Goal: Information Seeking & Learning: Learn about a topic

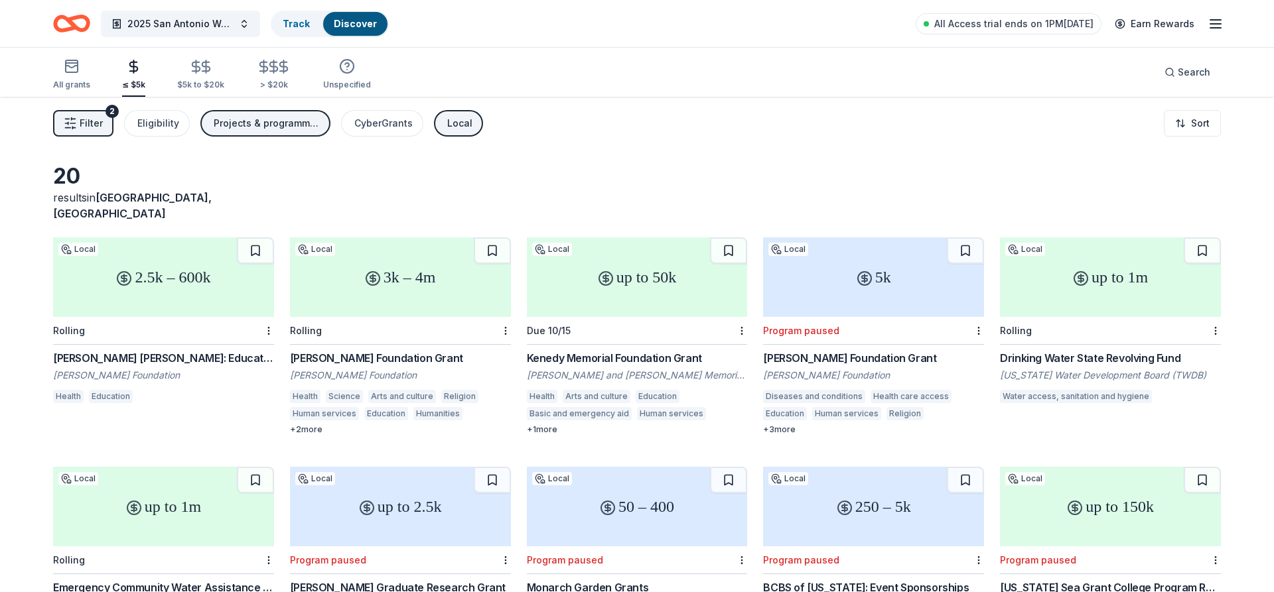
click at [138, 301] on div "2.5k – 600k" at bounding box center [163, 278] width 221 height 80
click at [402, 317] on div "Rolling" at bounding box center [400, 331] width 221 height 28
click at [636, 317] on div "Due 10/15" at bounding box center [637, 331] width 221 height 28
click at [391, 123] on div "CyberGrants" at bounding box center [383, 123] width 58 height 16
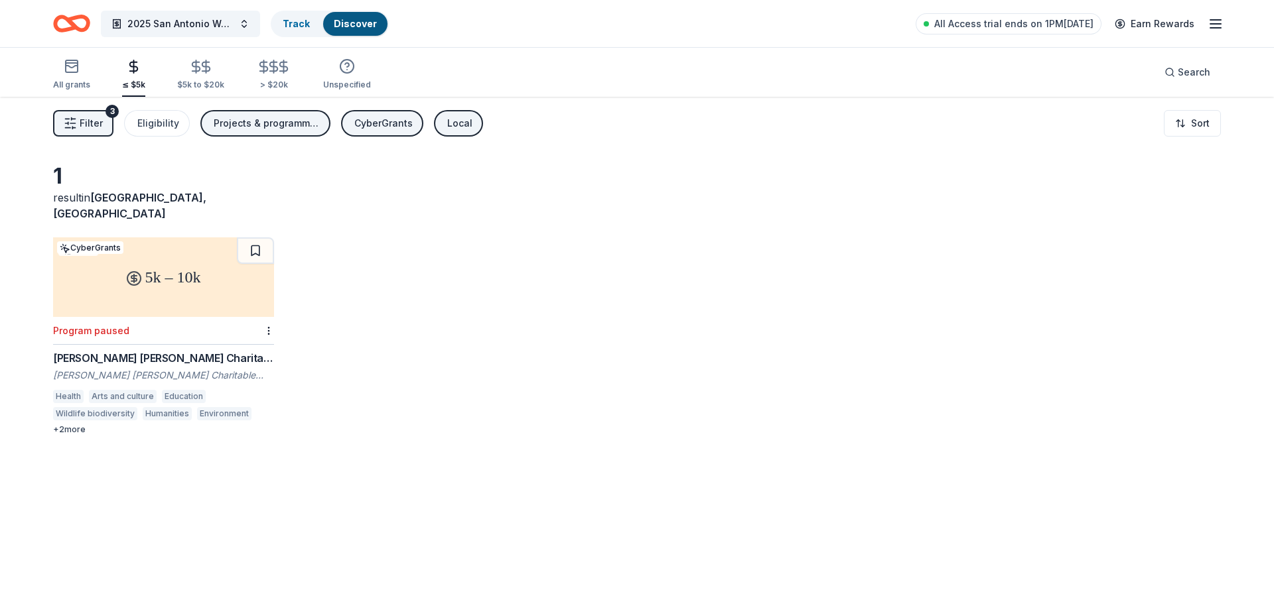
click at [184, 317] on div "Program paused" at bounding box center [163, 331] width 221 height 28
click at [368, 127] on div "CyberGrants" at bounding box center [383, 123] width 58 height 16
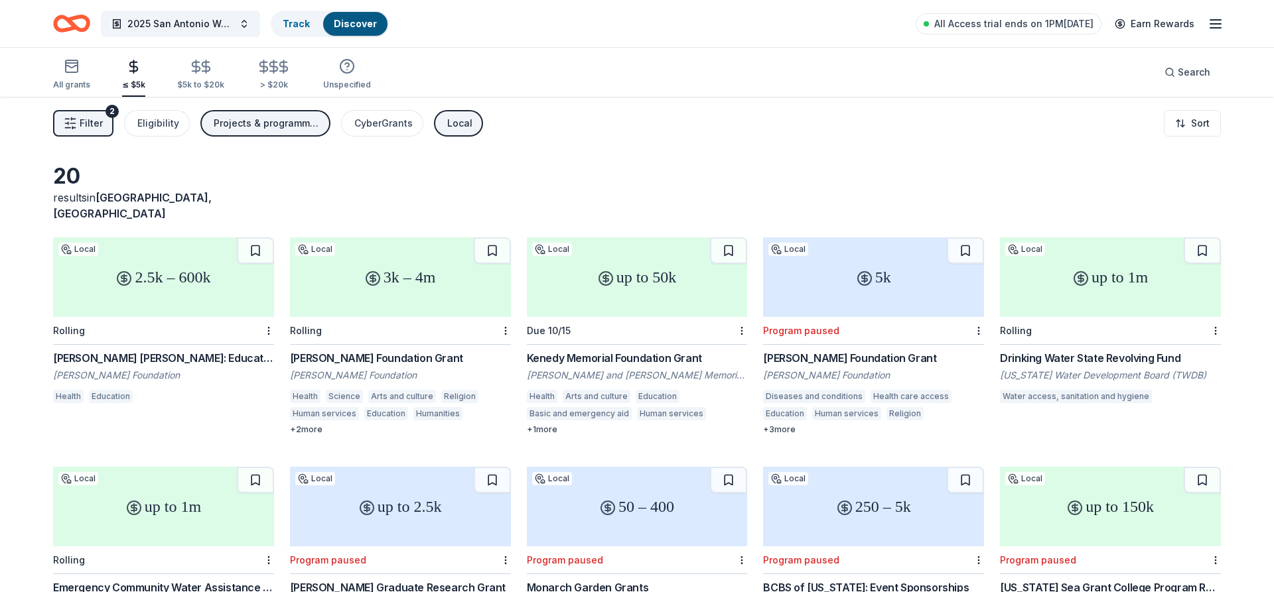
click at [456, 123] on div "Local" at bounding box center [459, 123] width 25 height 16
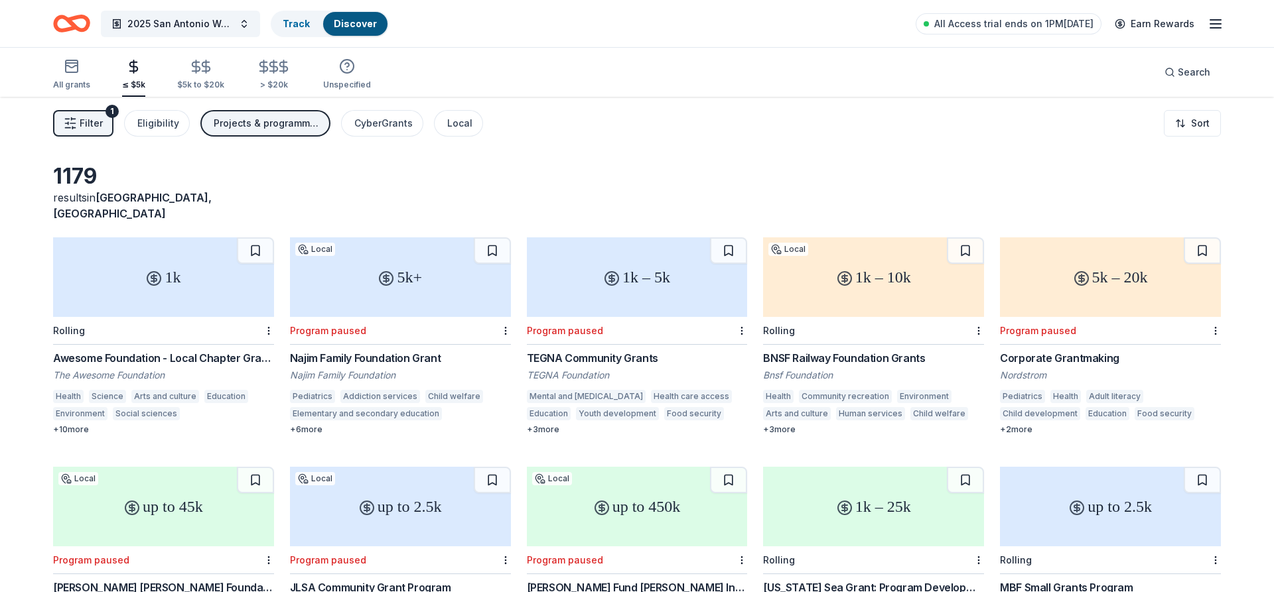
click at [176, 289] on div "1k" at bounding box center [163, 278] width 221 height 80
click at [896, 317] on div "Rolling" at bounding box center [873, 331] width 221 height 28
click at [158, 124] on div "Eligibility" at bounding box center [158, 123] width 42 height 16
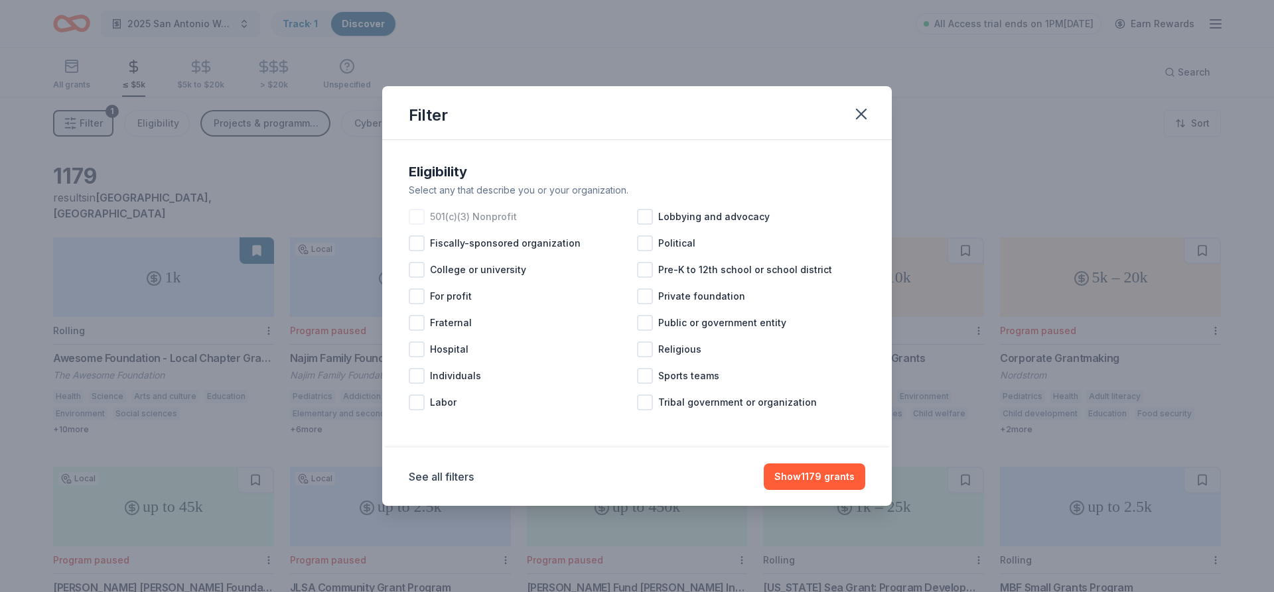
click at [418, 216] on div at bounding box center [417, 217] width 16 height 16
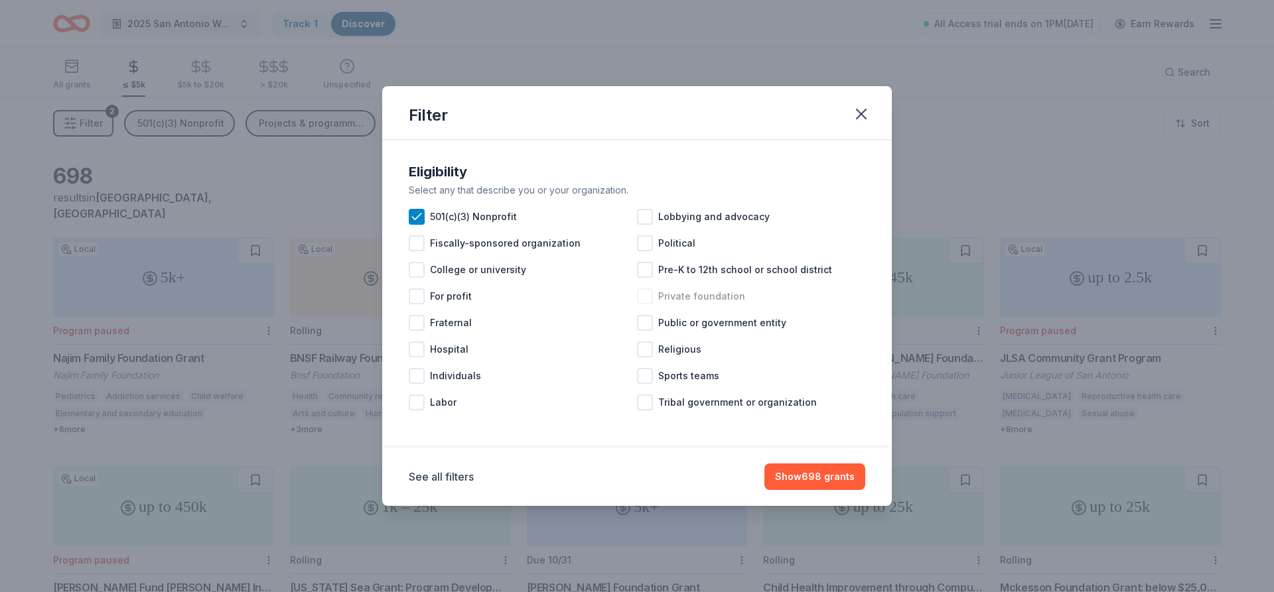
click at [646, 295] on div at bounding box center [645, 297] width 16 height 16
click at [444, 474] on button "See all filters" at bounding box center [441, 477] width 65 height 16
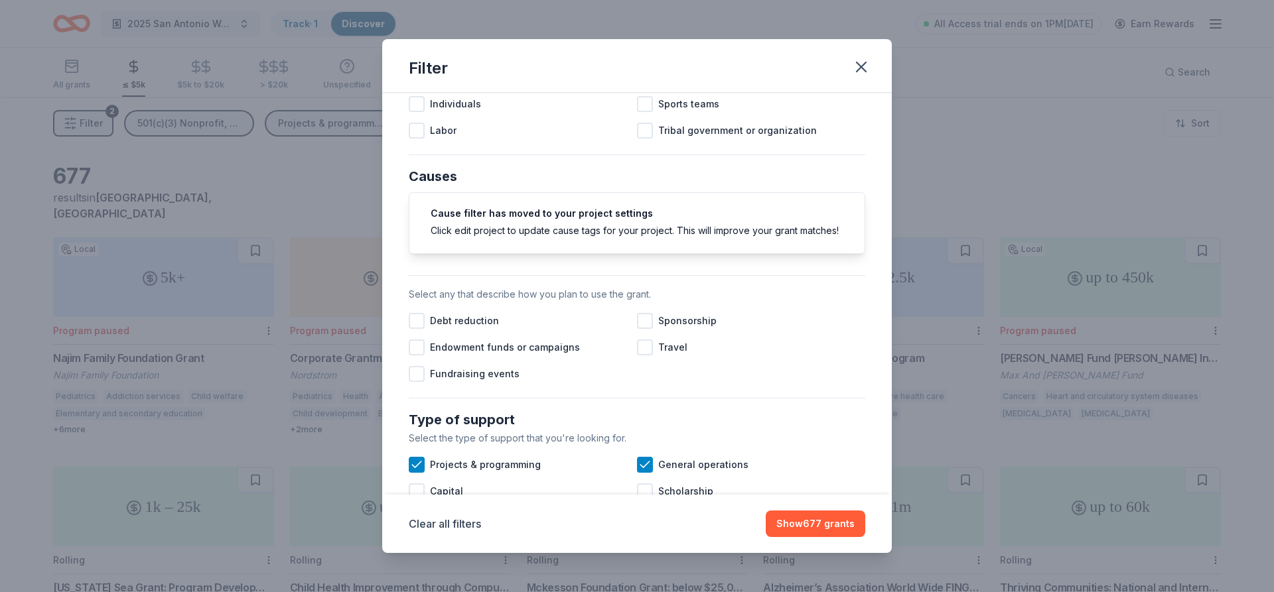
scroll to position [239, 0]
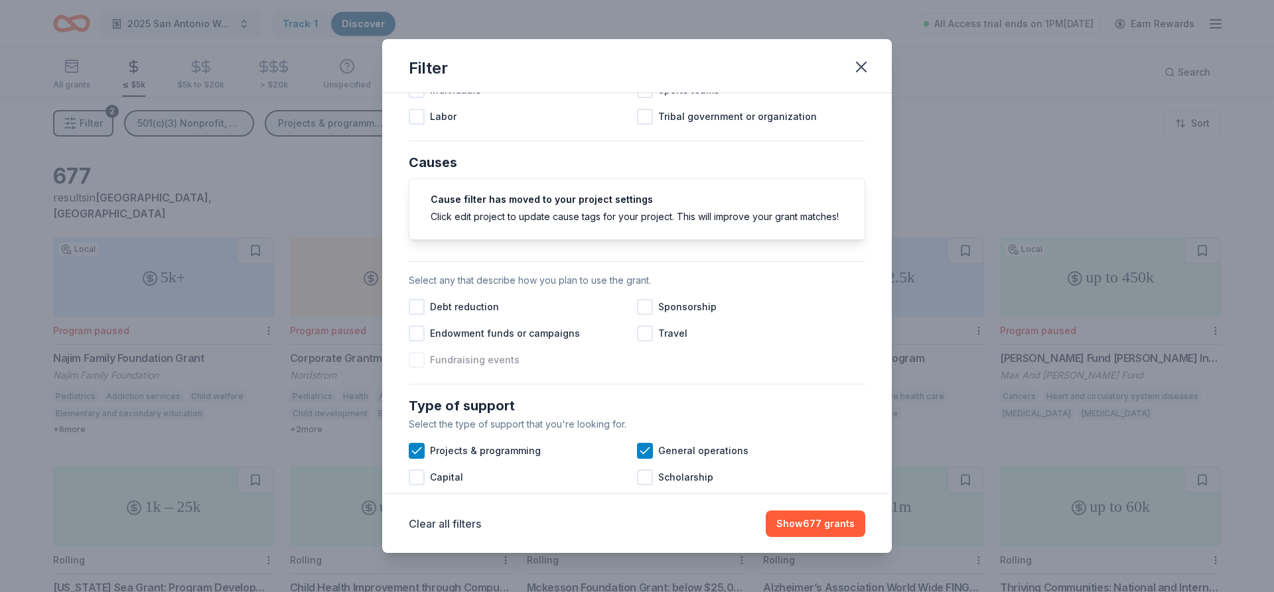
click at [418, 364] on div at bounding box center [417, 360] width 16 height 16
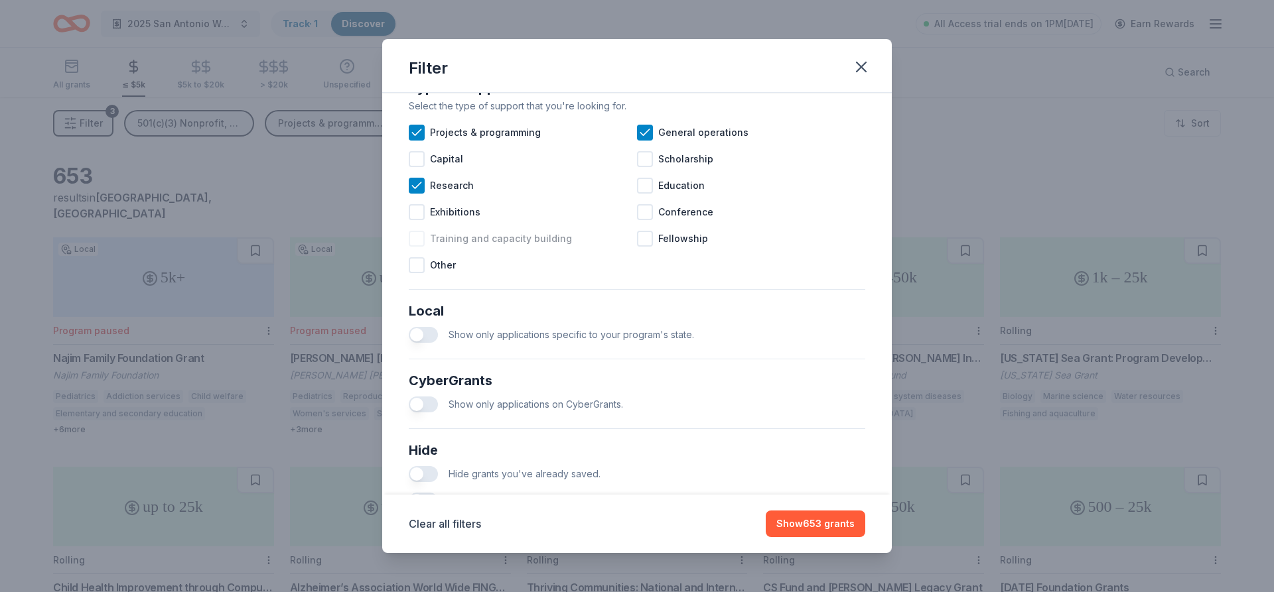
scroll to position [635, 0]
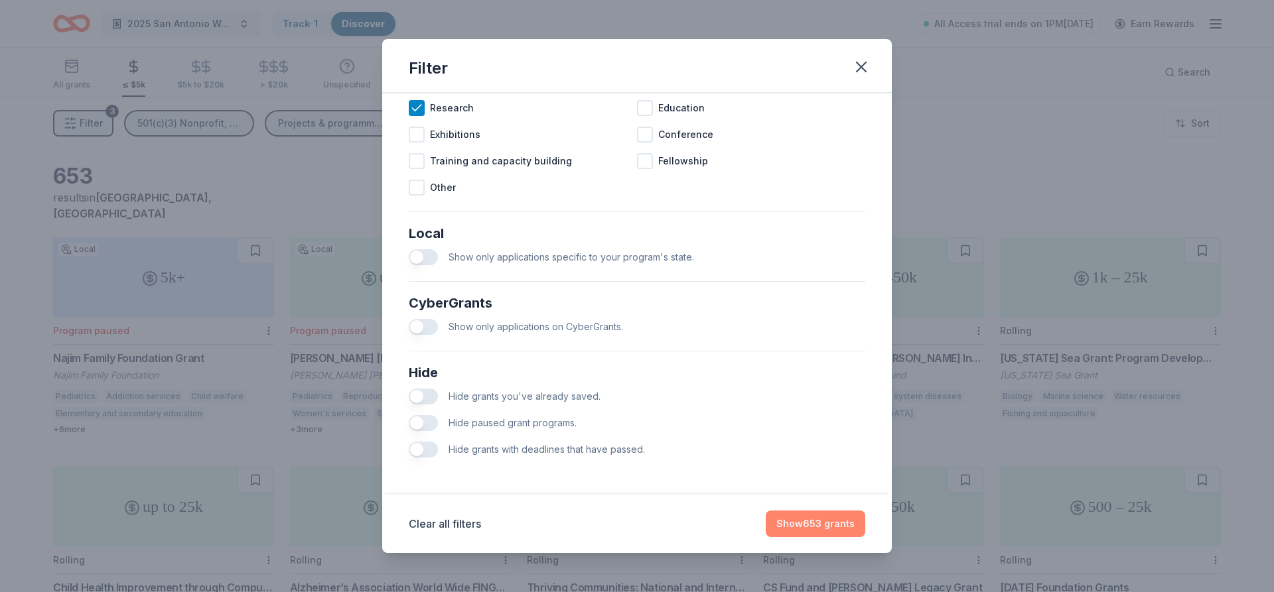
click at [797, 526] on button "Show 653 grants" at bounding box center [816, 524] width 100 height 27
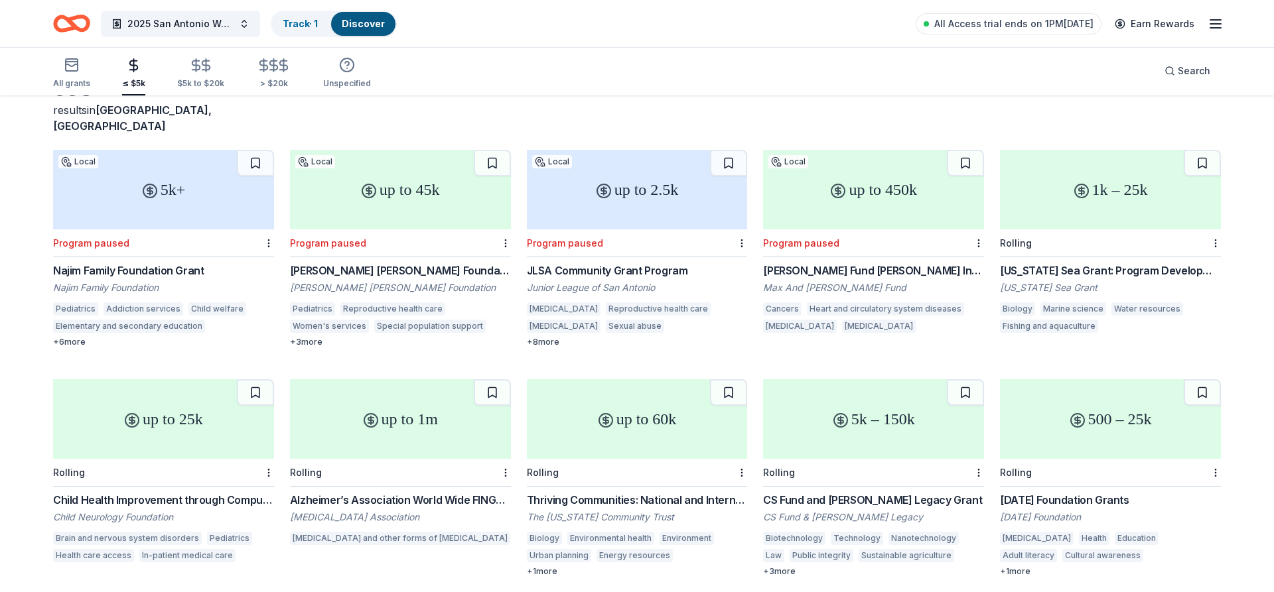
scroll to position [135, 0]
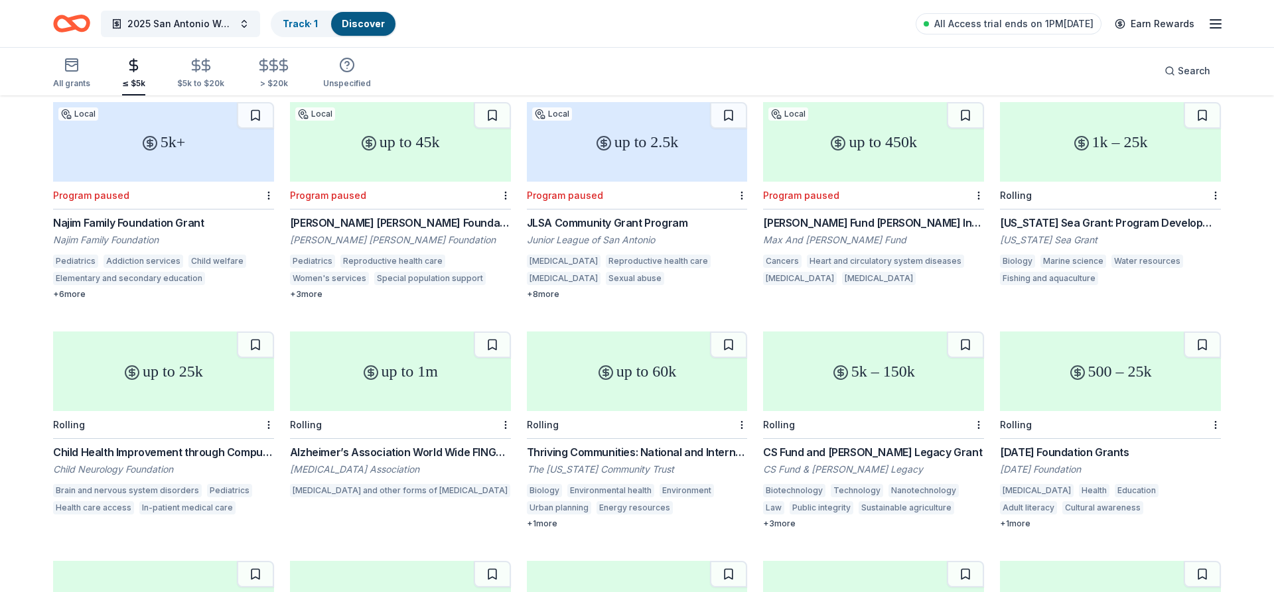
click at [1091, 411] on div "Rolling" at bounding box center [1110, 425] width 221 height 28
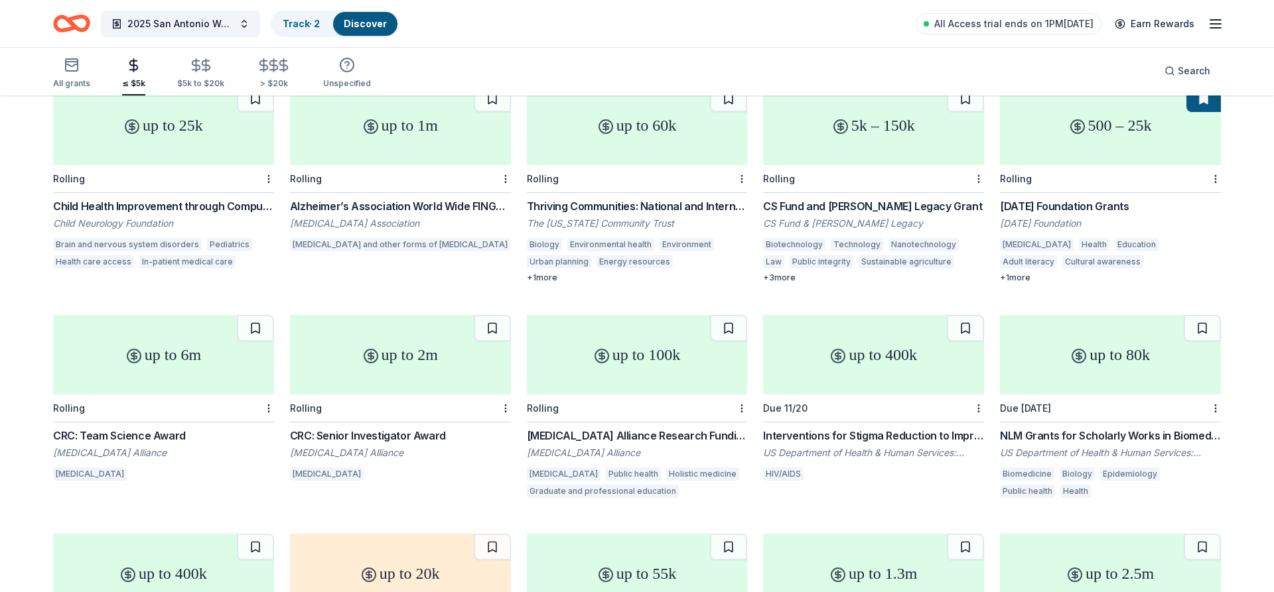
scroll to position [406, 0]
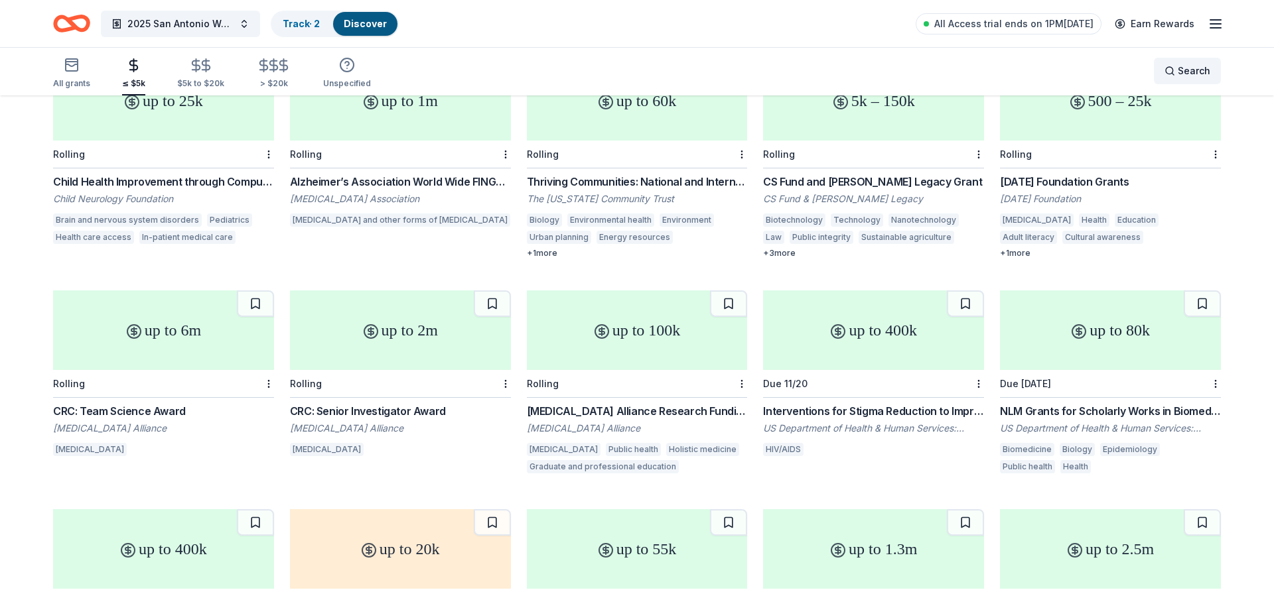
click at [1183, 69] on span "Search" at bounding box center [1194, 71] width 33 height 16
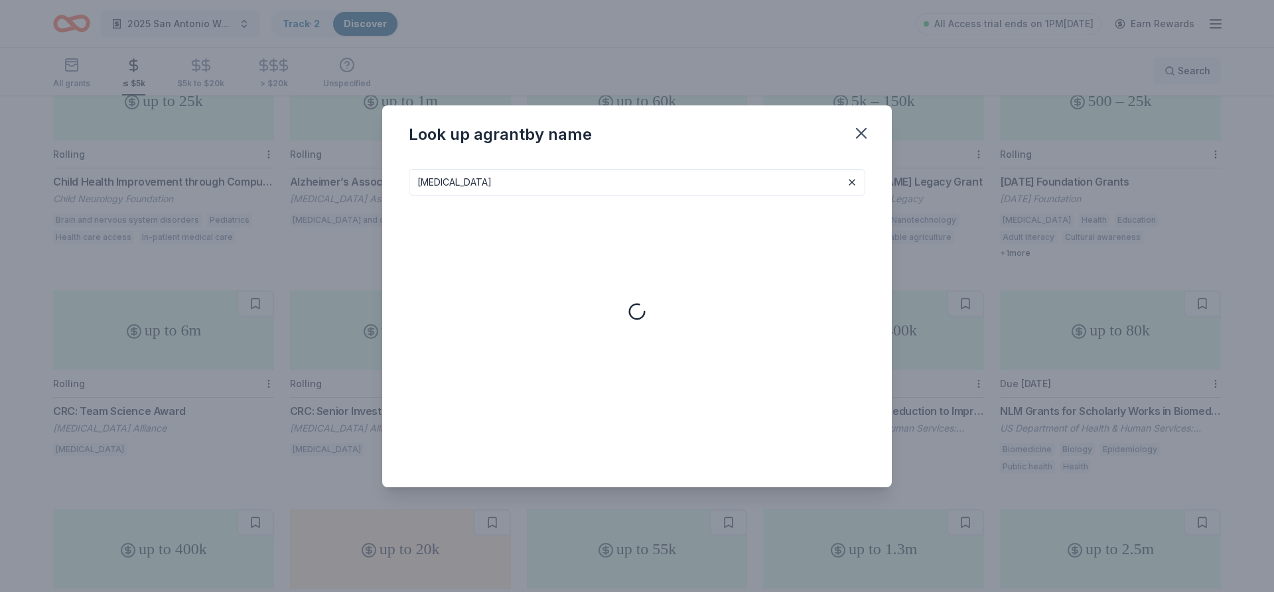
type input "pancreatic cancer"
click at [857, 134] on icon "button" at bounding box center [861, 133] width 19 height 19
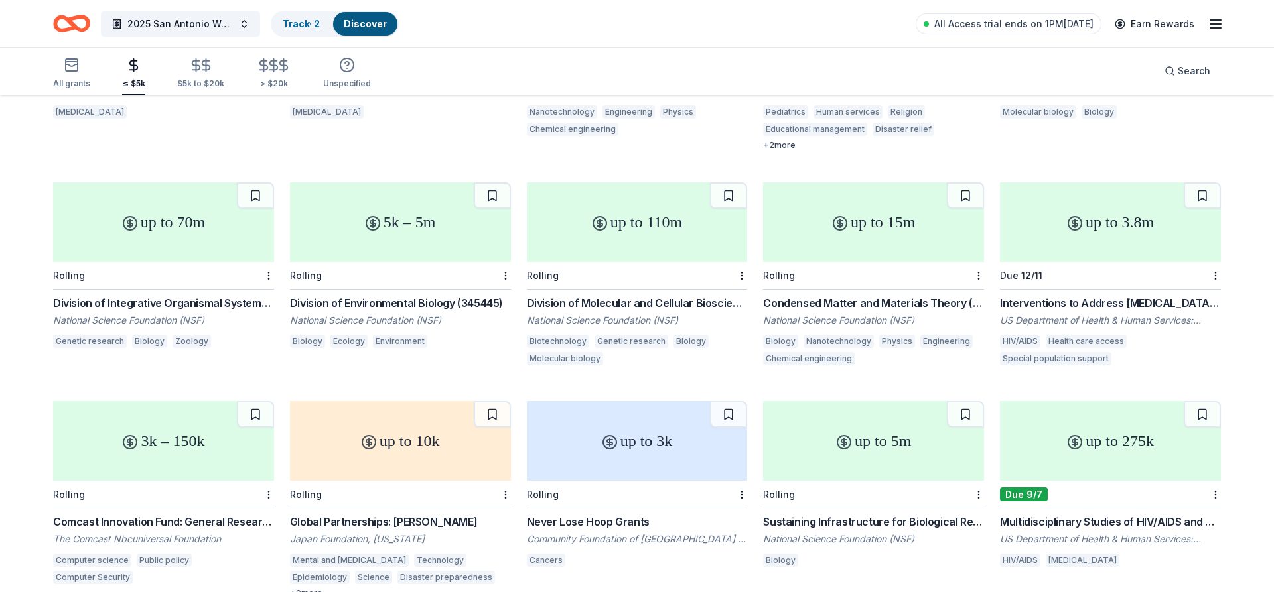
scroll to position [1708, 0]
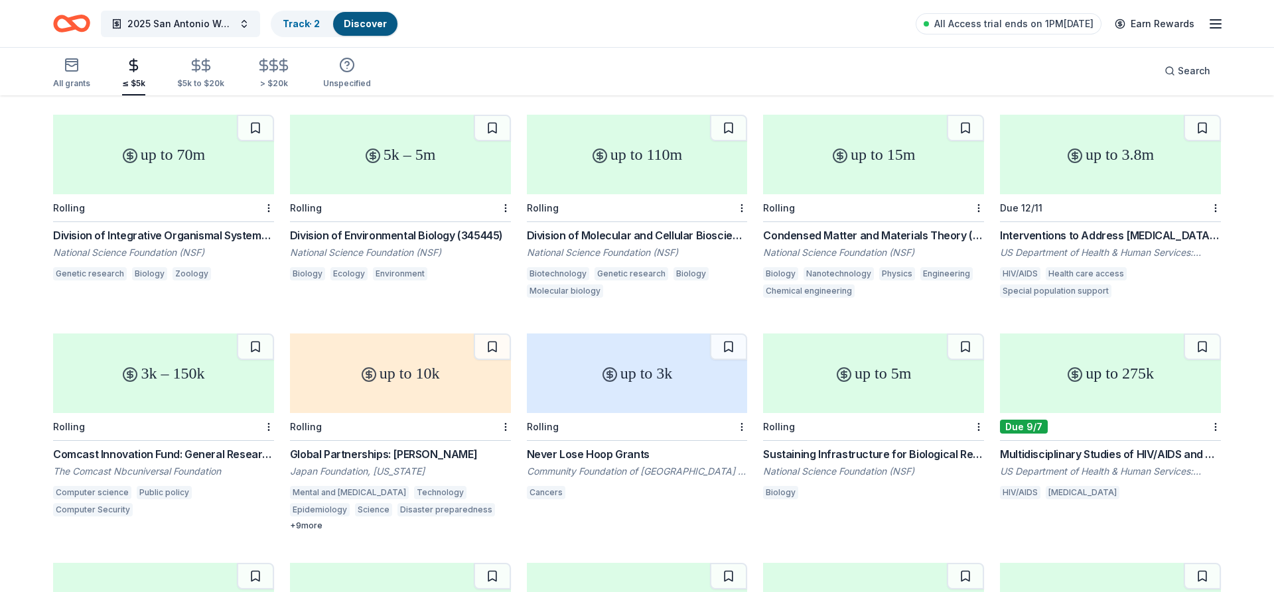
click at [314, 521] on div "+ 9 more" at bounding box center [400, 526] width 221 height 11
click at [663, 413] on div "Rolling" at bounding box center [637, 427] width 221 height 28
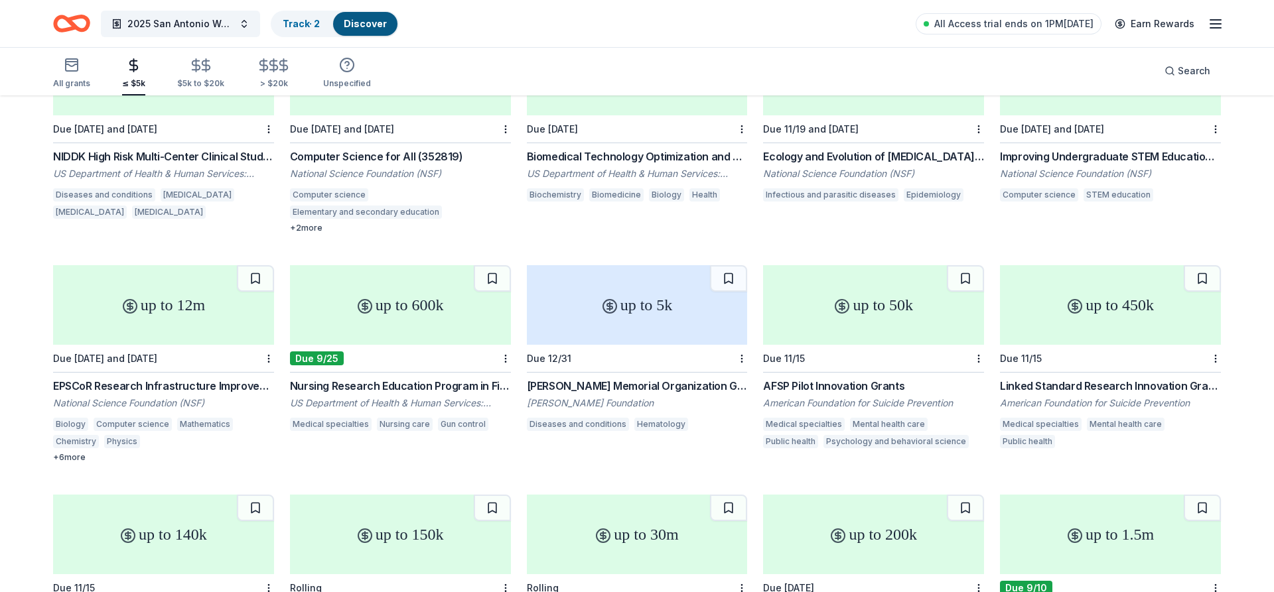
scroll to position [3505, 0]
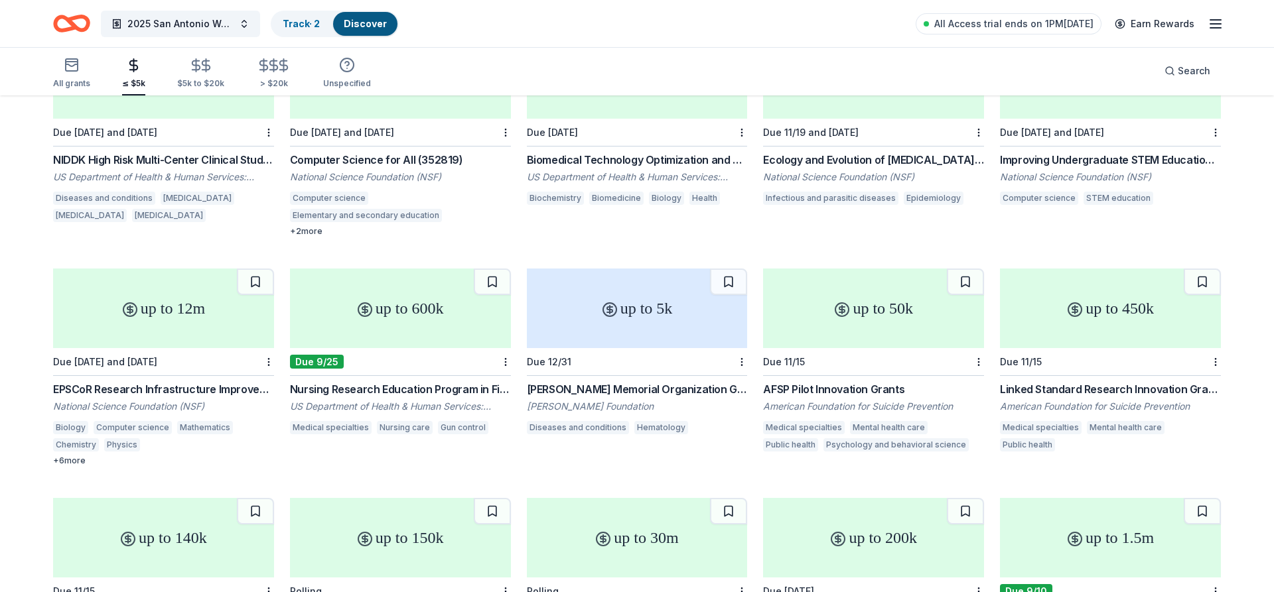
click at [598, 348] on div "Due 12/31" at bounding box center [637, 362] width 221 height 28
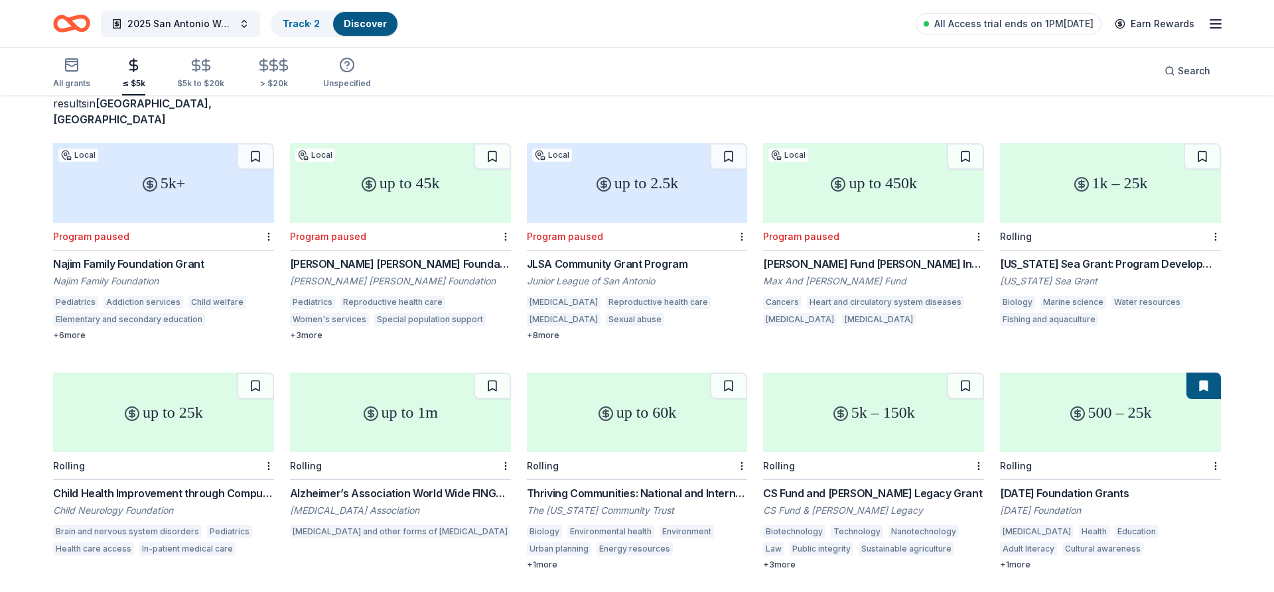
scroll to position [0, 0]
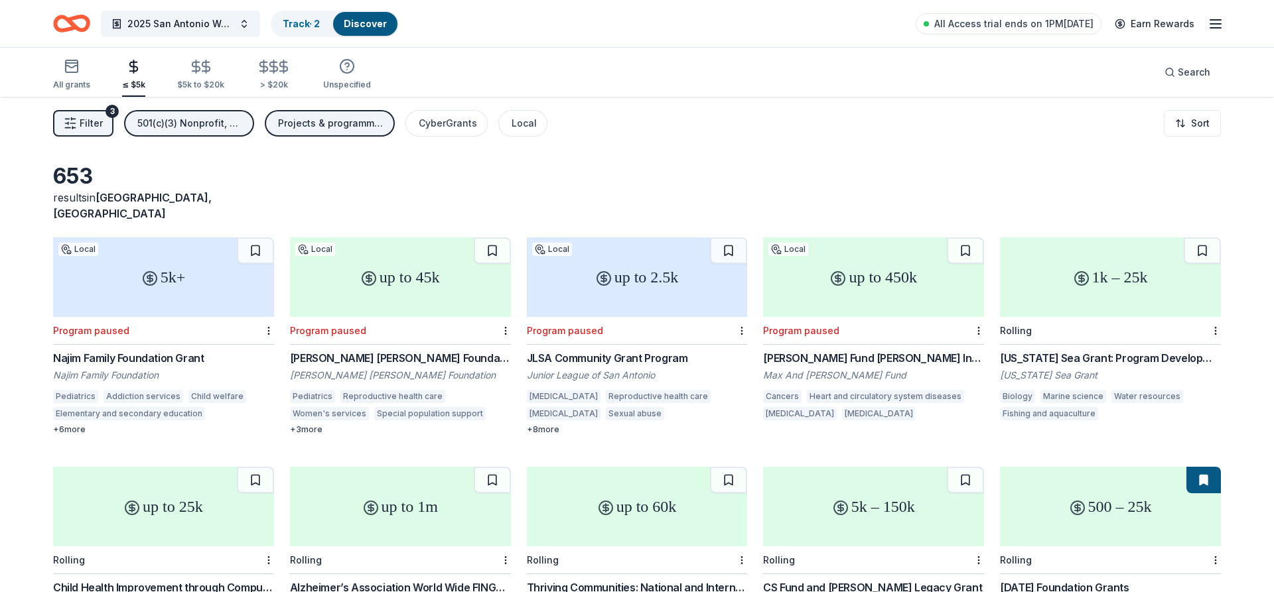
click at [82, 119] on span "Filter" at bounding box center [91, 123] width 23 height 16
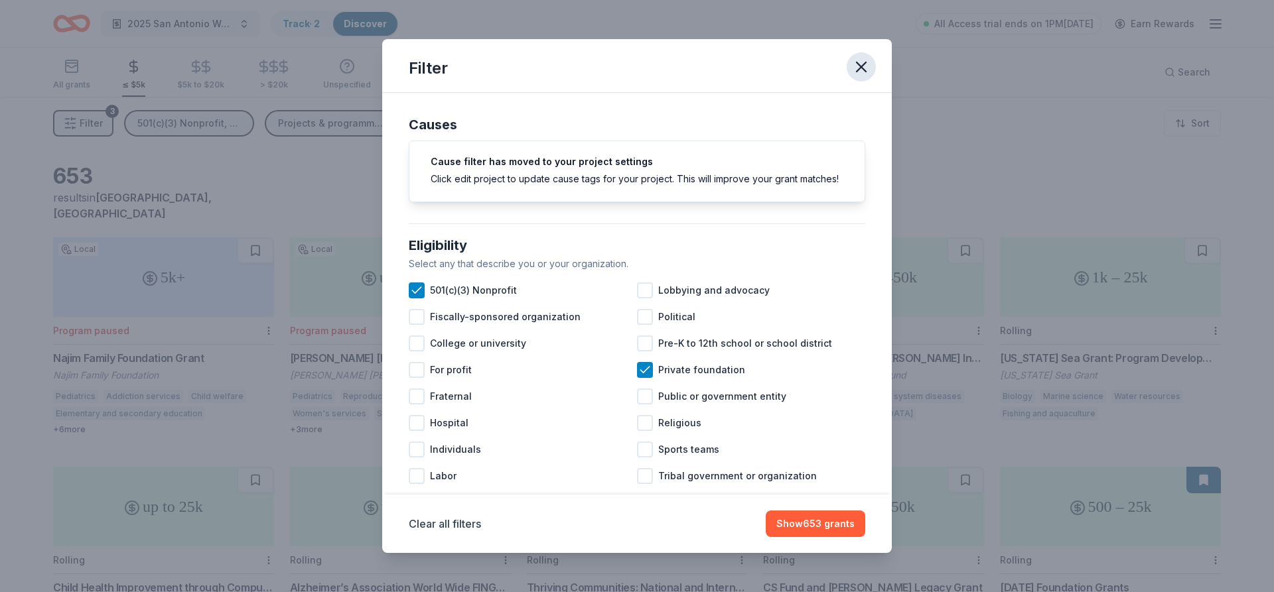
click at [859, 74] on icon "button" at bounding box center [861, 67] width 19 height 19
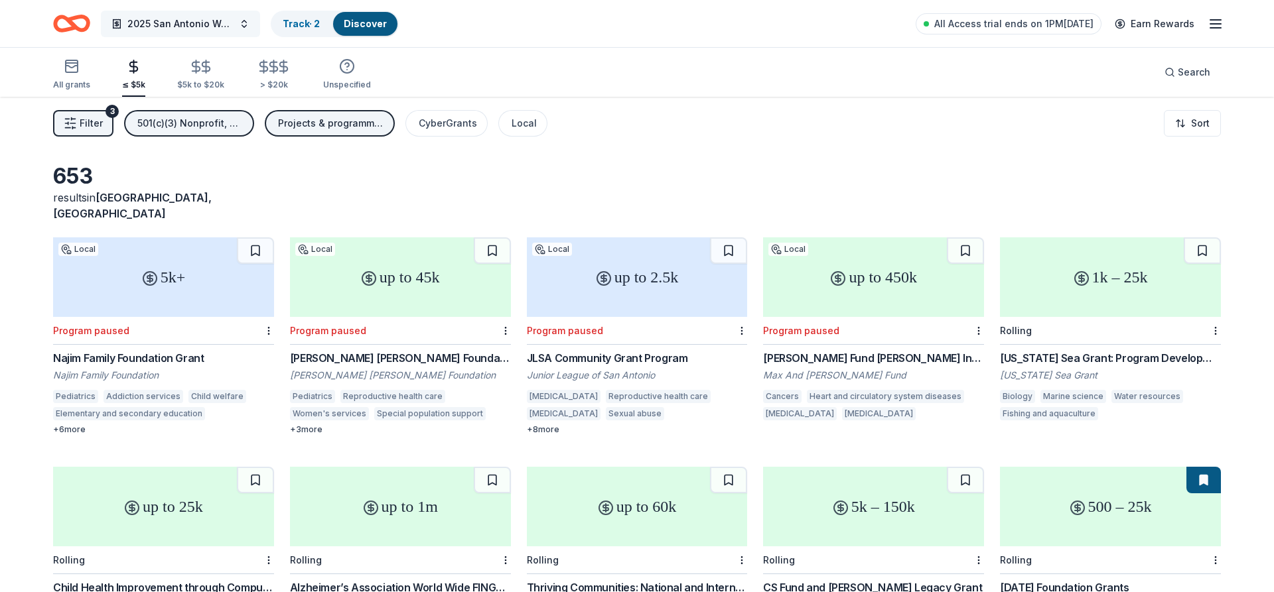
click at [186, 14] on button "2025 San Antonio Walk for [MEDICAL_DATA] Research" at bounding box center [180, 24] width 159 height 27
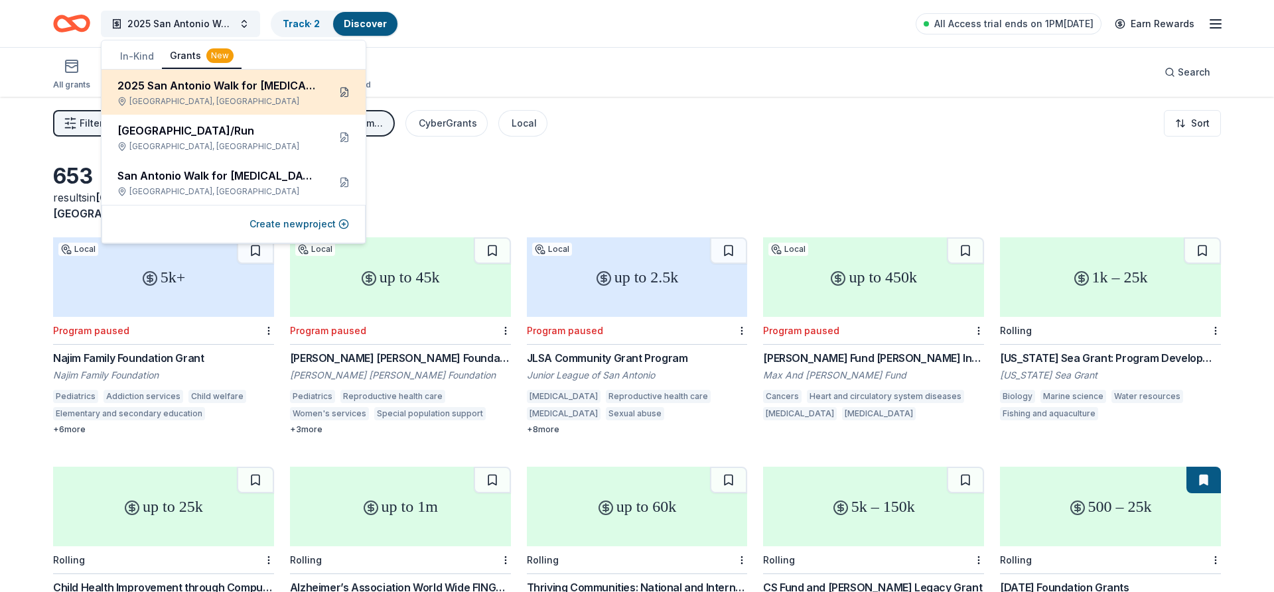
click at [341, 90] on button at bounding box center [344, 92] width 21 height 21
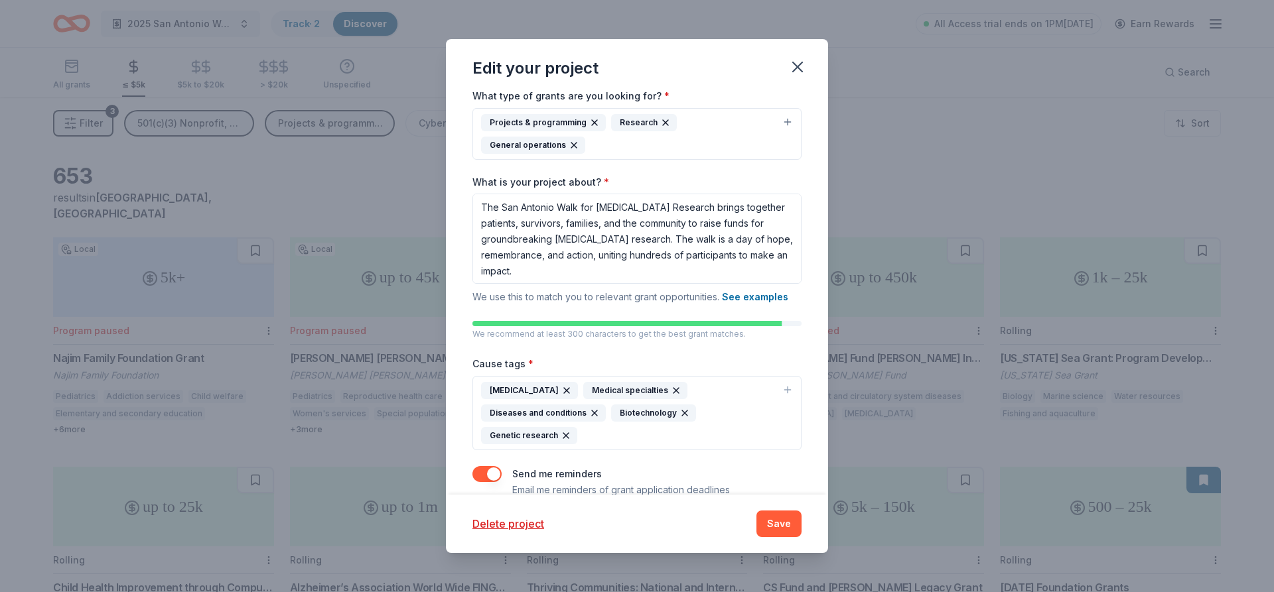
scroll to position [131, 0]
click at [601, 409] on div "Pancreatic cancer Medical specialties Diseases and conditions Biotechnology Gen…" at bounding box center [629, 412] width 296 height 62
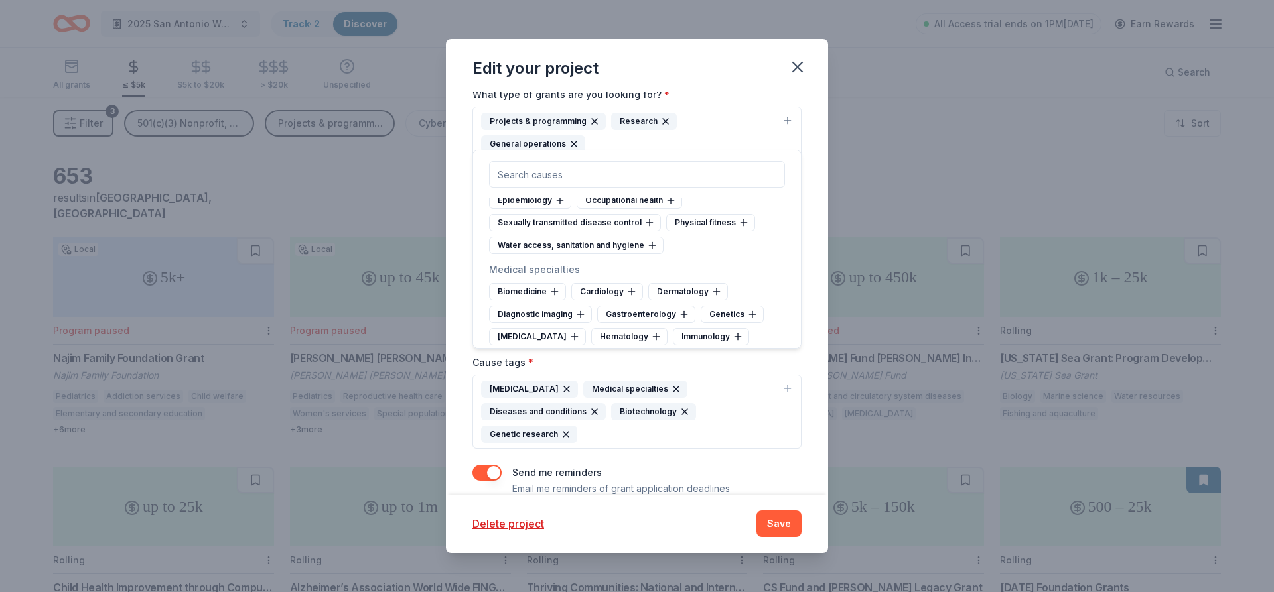
scroll to position [2627, 0]
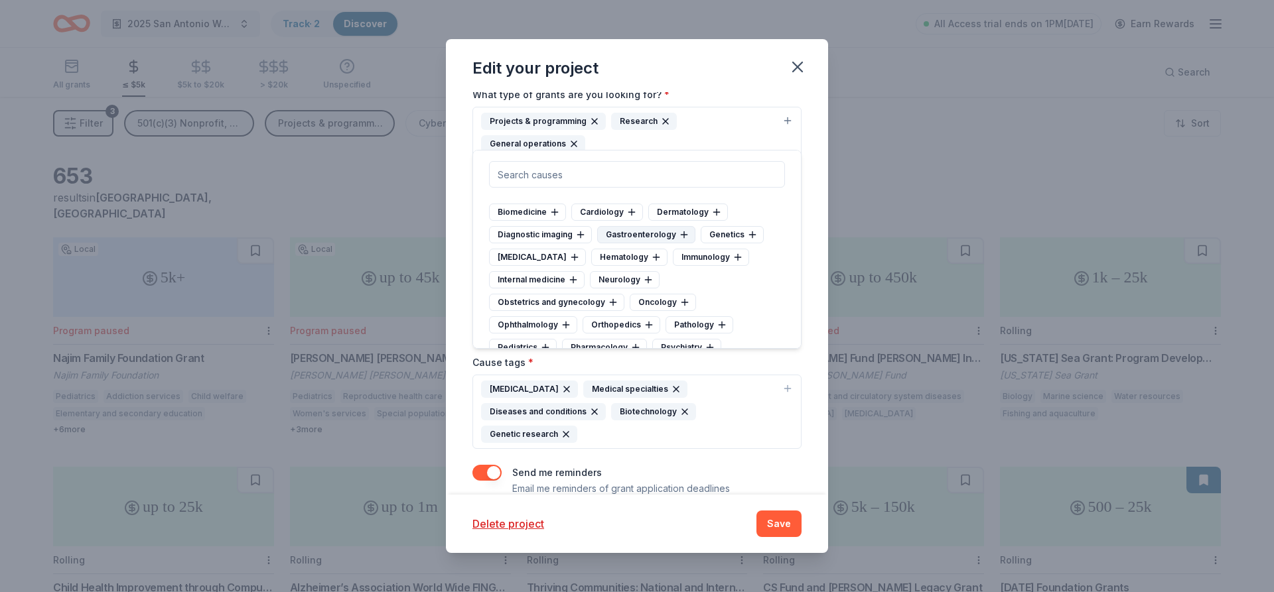
click at [638, 234] on div "Gastroenterology" at bounding box center [646, 234] width 98 height 17
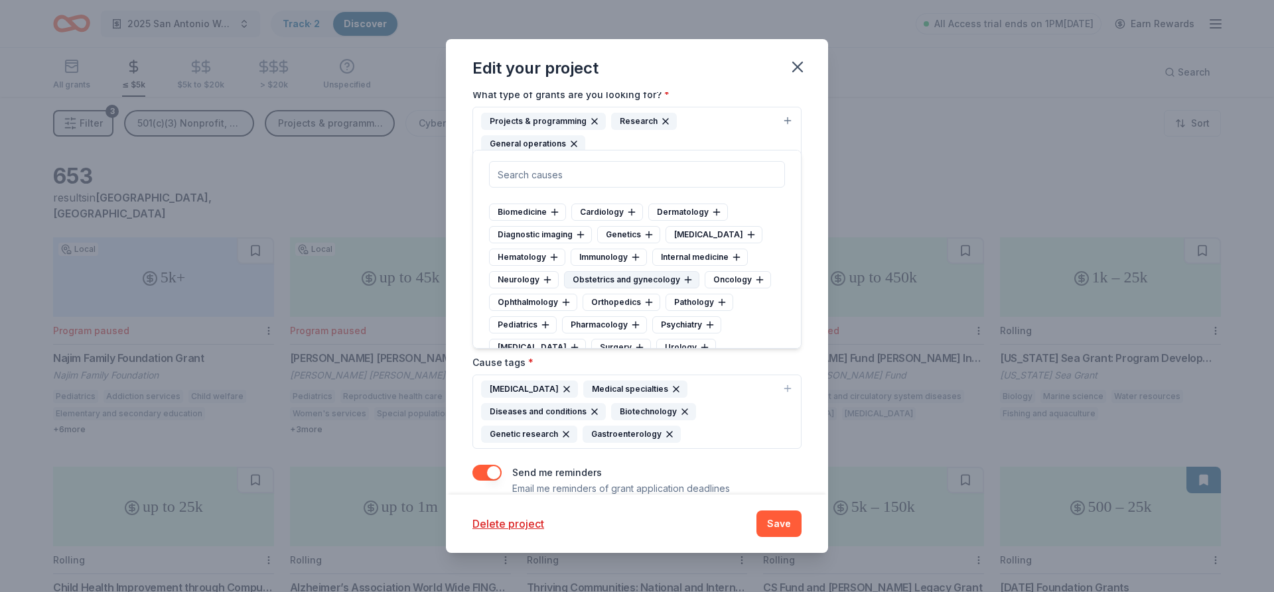
scroll to position [2707, 0]
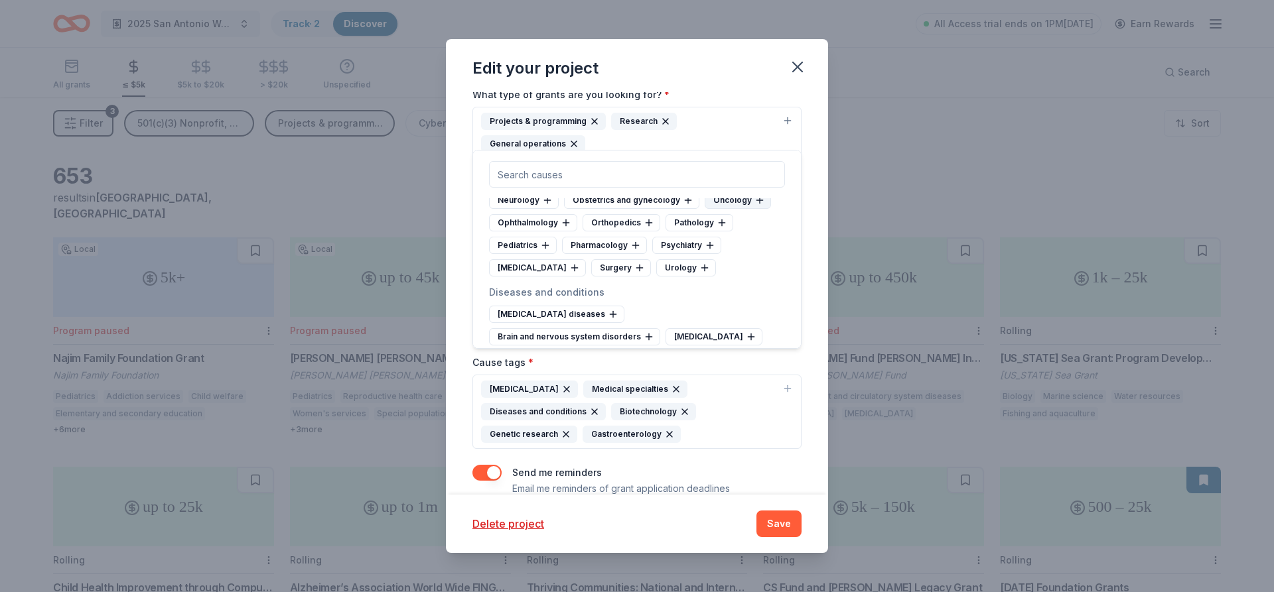
click at [722, 202] on div "Oncology" at bounding box center [738, 200] width 66 height 17
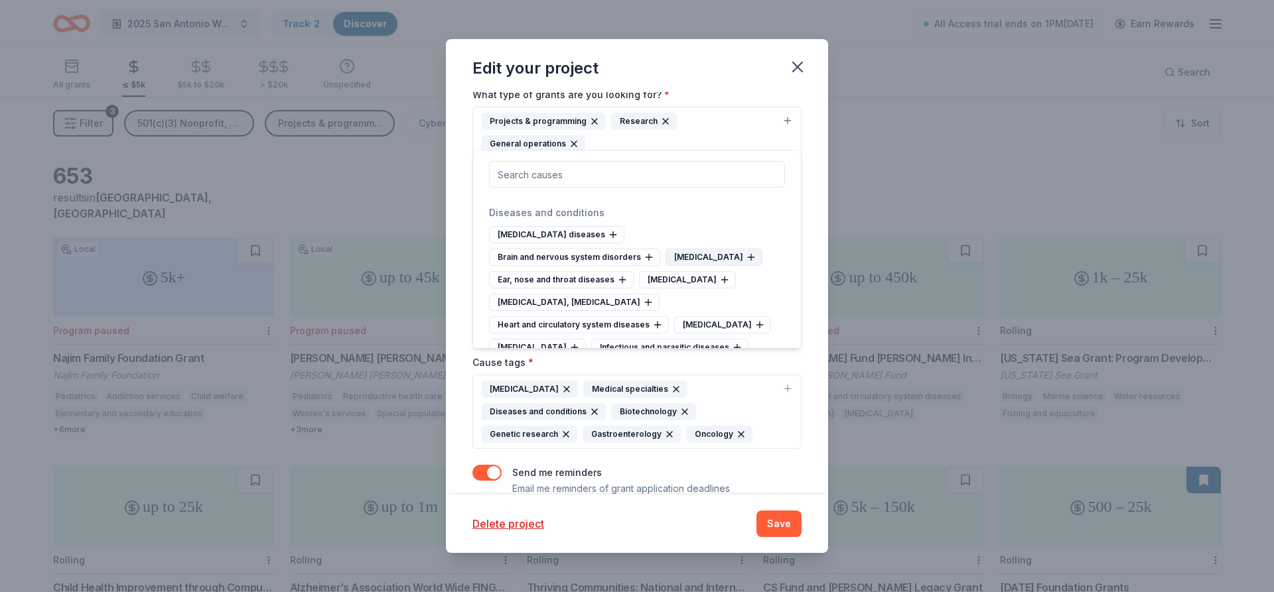
click at [665, 266] on div "Digestive system diseases" at bounding box center [713, 257] width 97 height 17
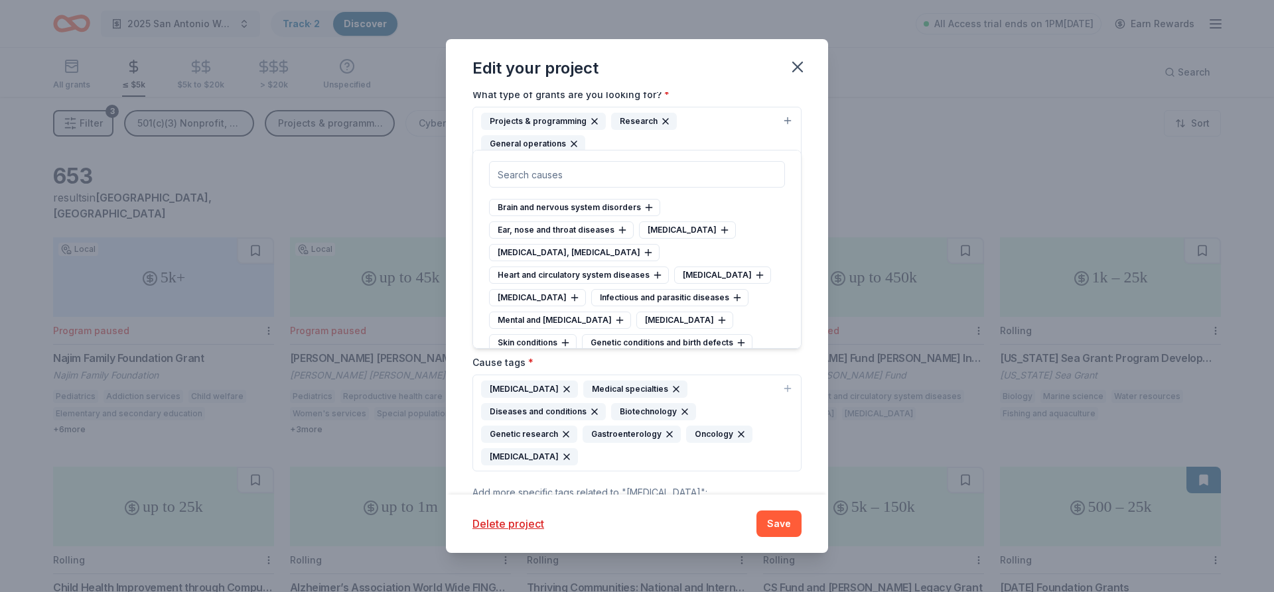
scroll to position [2866, 0]
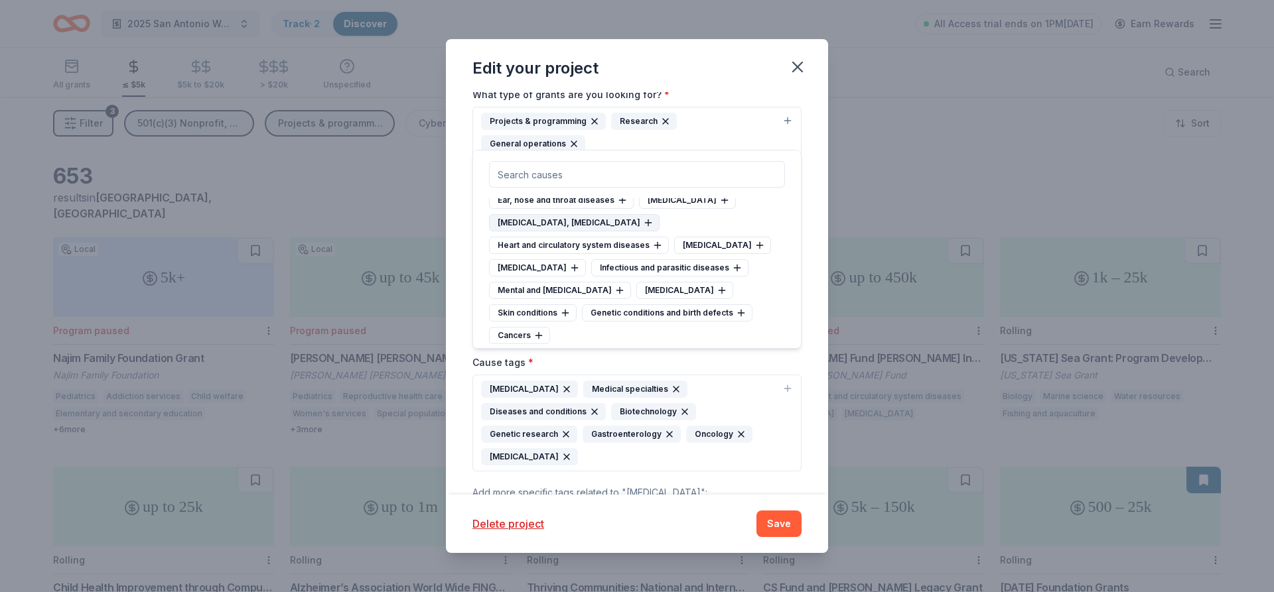
click at [604, 222] on div "Endocrine, nutritional and metabolic diseases" at bounding box center [574, 222] width 171 height 17
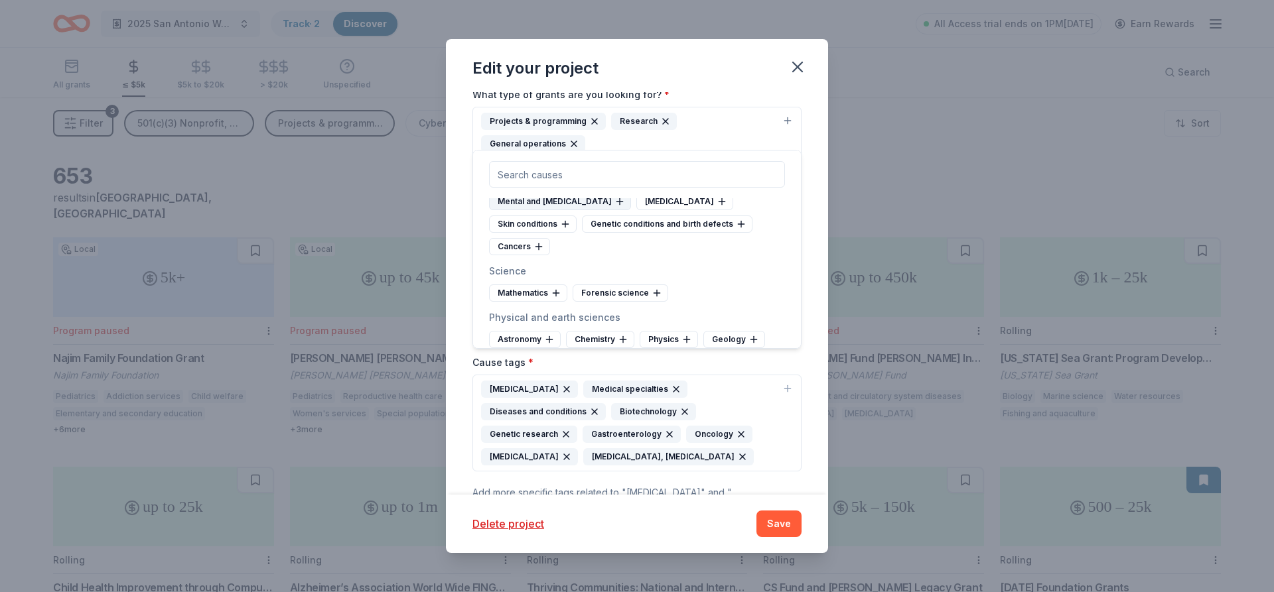
scroll to position [2946, 0]
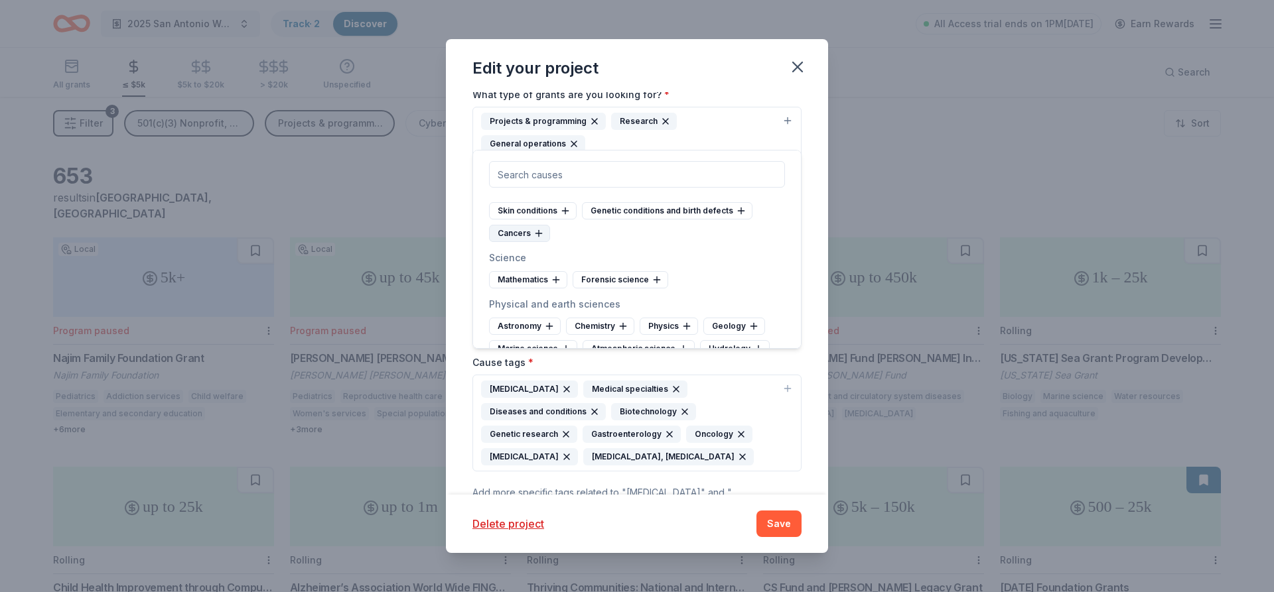
click at [521, 242] on div "Cancers" at bounding box center [519, 233] width 61 height 17
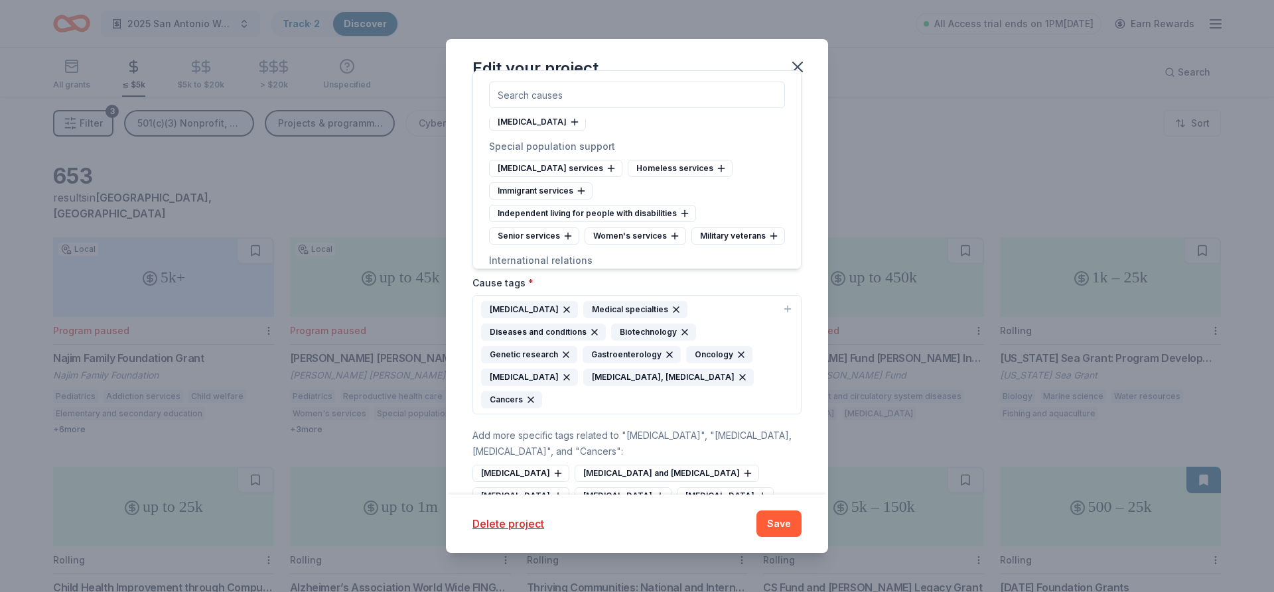
scroll to position [7416, 0]
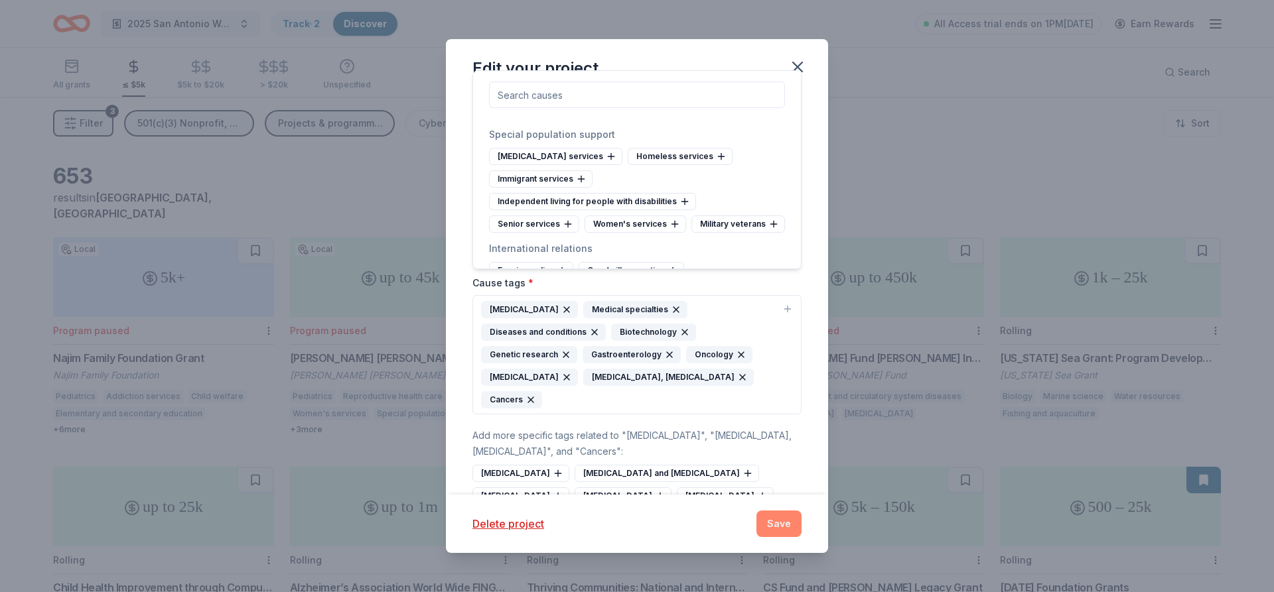
click at [778, 527] on button "Save" at bounding box center [778, 524] width 45 height 27
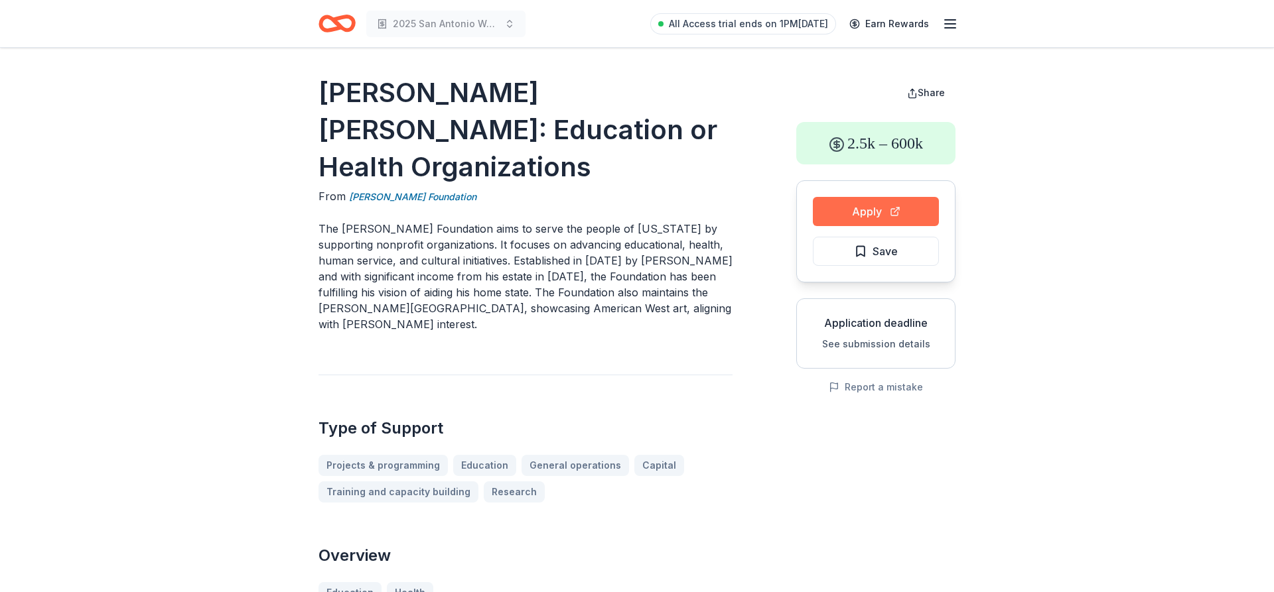
click at [890, 209] on button "Apply" at bounding box center [876, 211] width 126 height 29
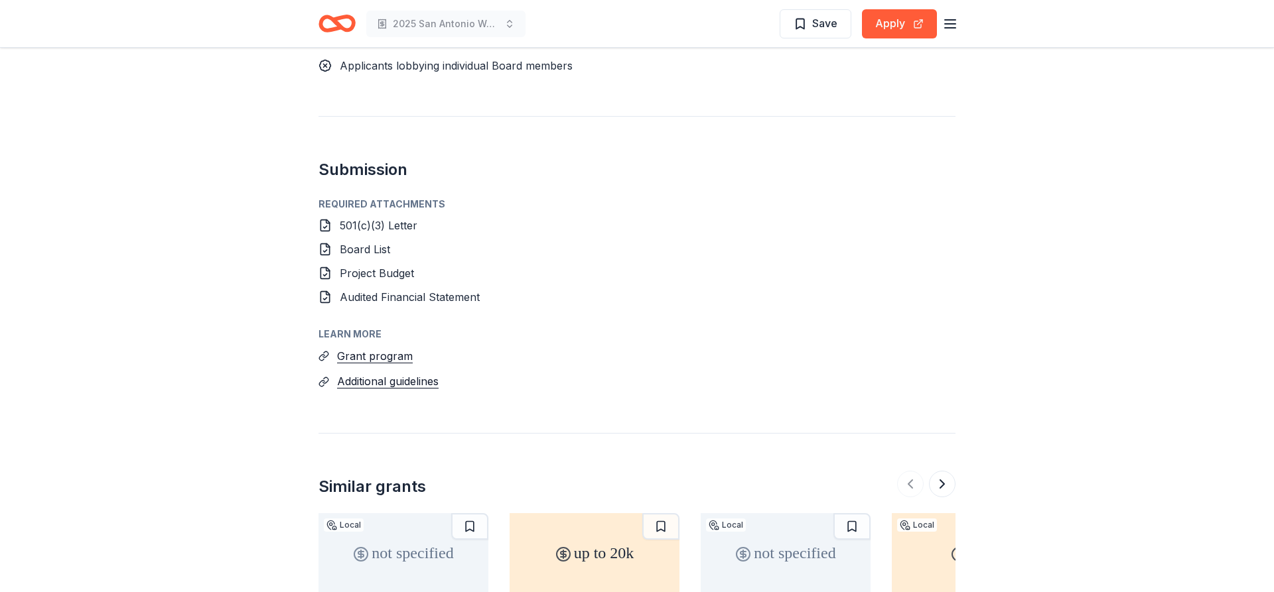
scroll to position [1624, 0]
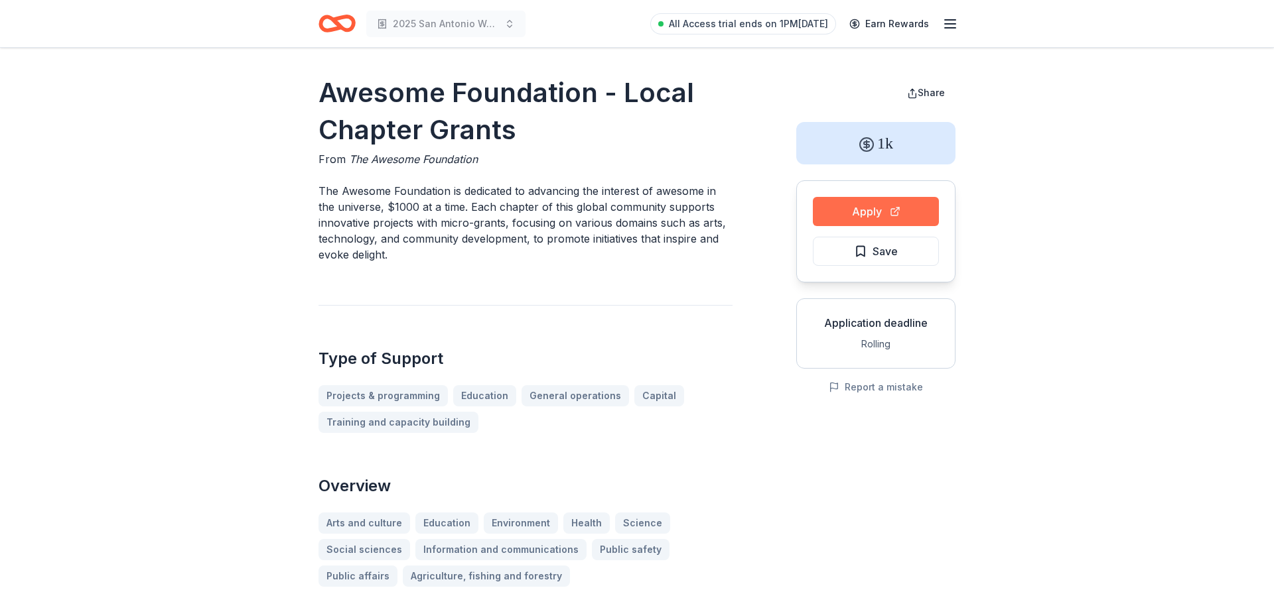
click at [907, 208] on button "Apply" at bounding box center [876, 211] width 126 height 29
click at [868, 255] on span "Save" at bounding box center [876, 251] width 44 height 17
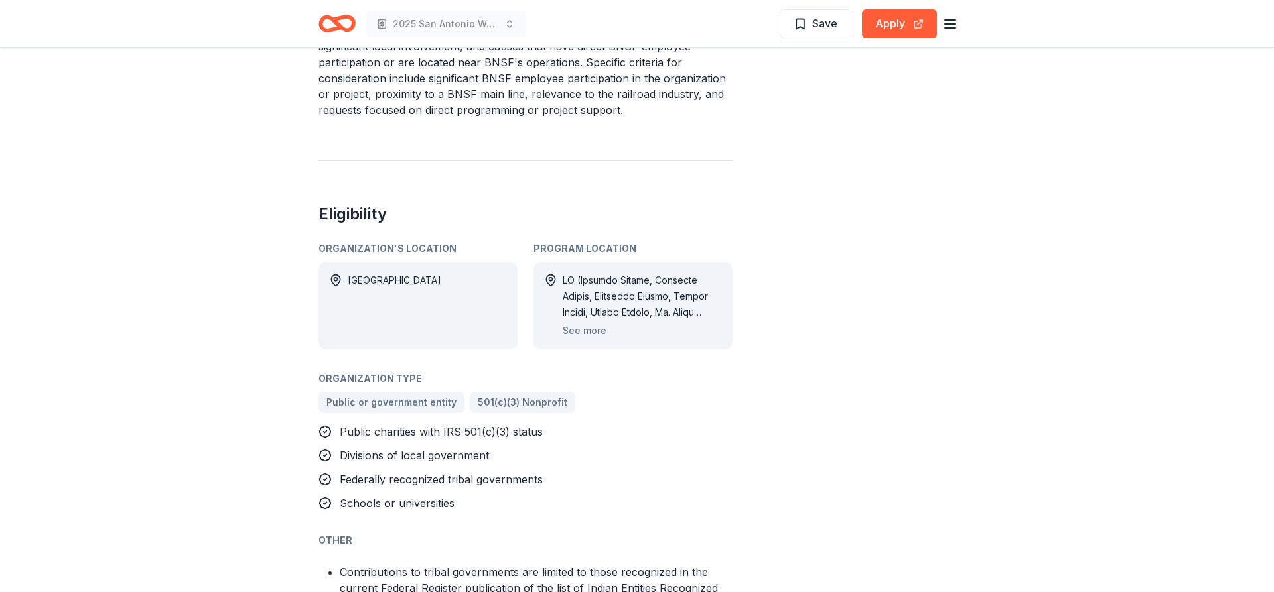
scroll to position [677, 0]
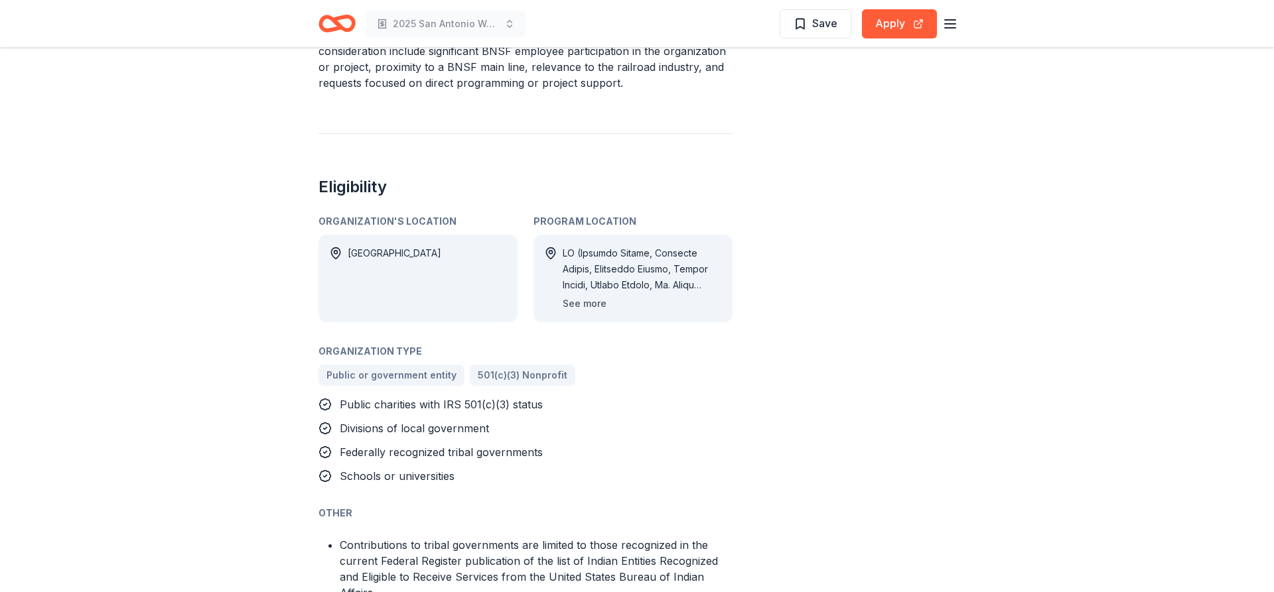
click at [577, 301] on button "See more" at bounding box center [585, 304] width 44 height 16
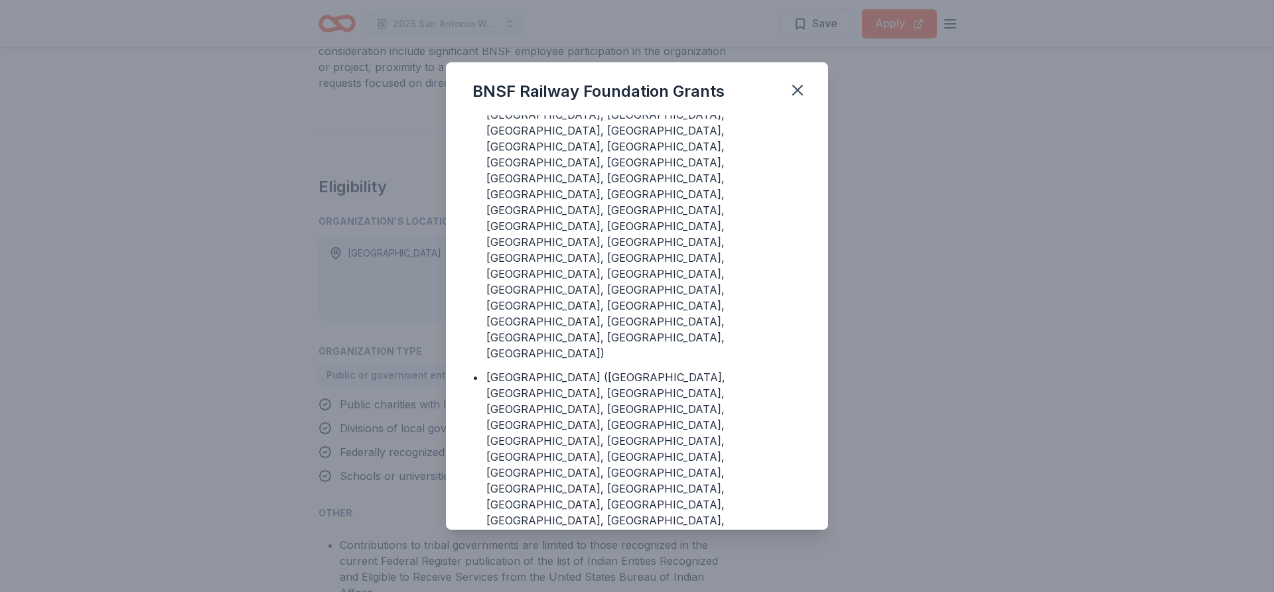
scroll to position [2666, 0]
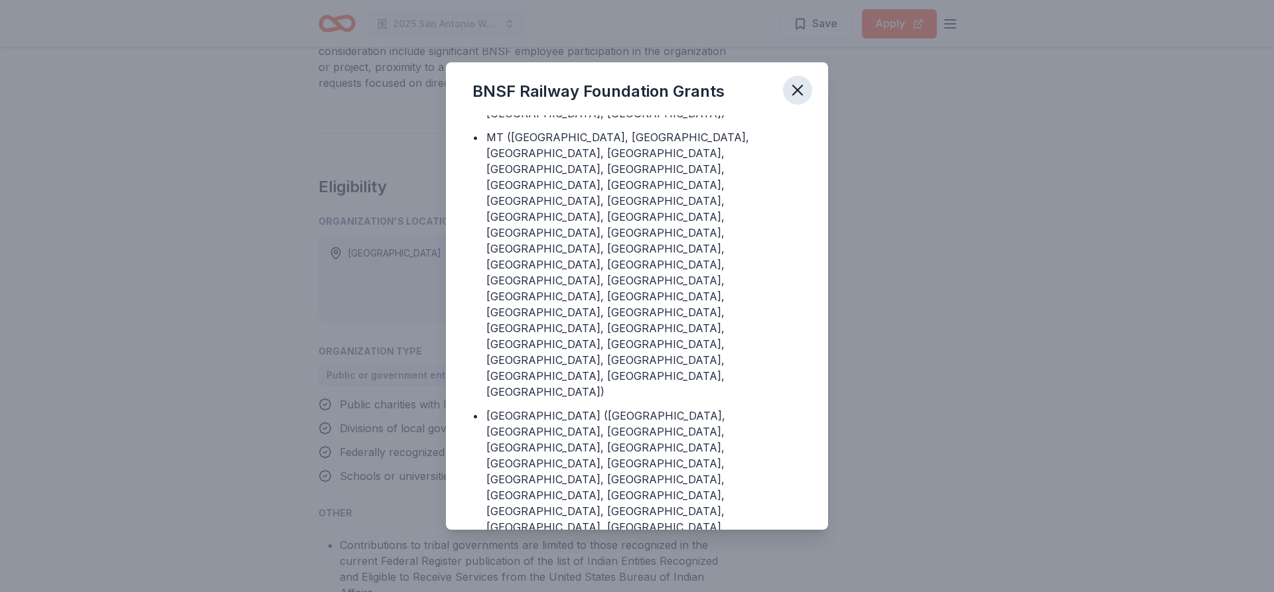
click at [801, 91] on icon "button" at bounding box center [797, 90] width 19 height 19
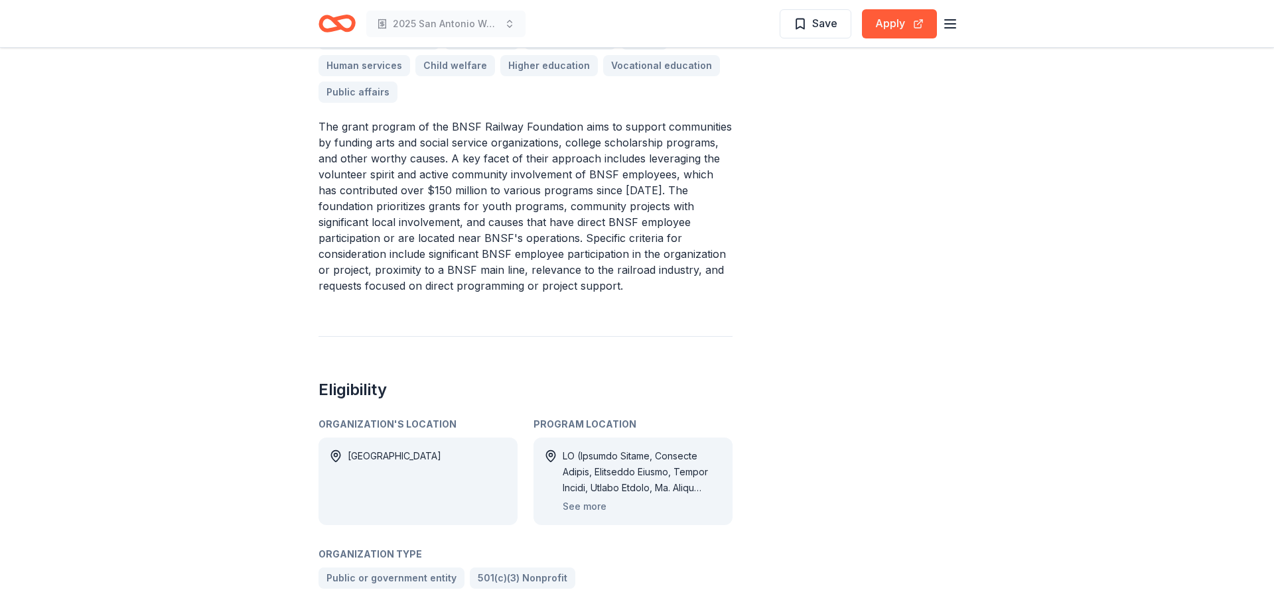
scroll to position [68, 0]
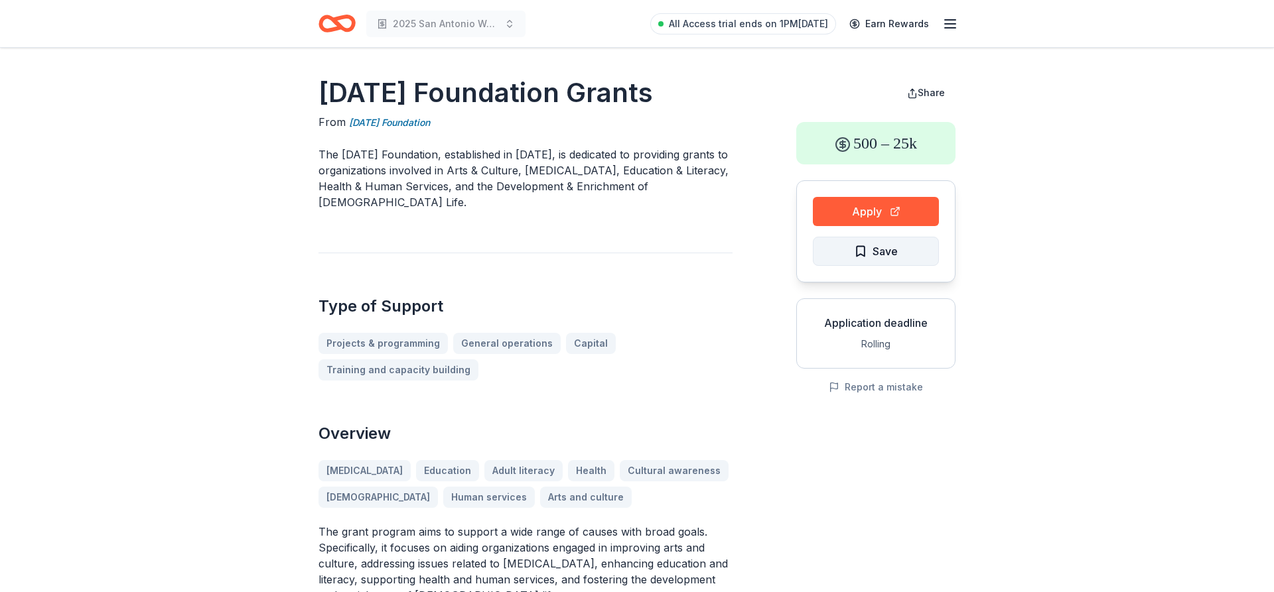
click at [880, 259] on span "Save" at bounding box center [884, 251] width 25 height 17
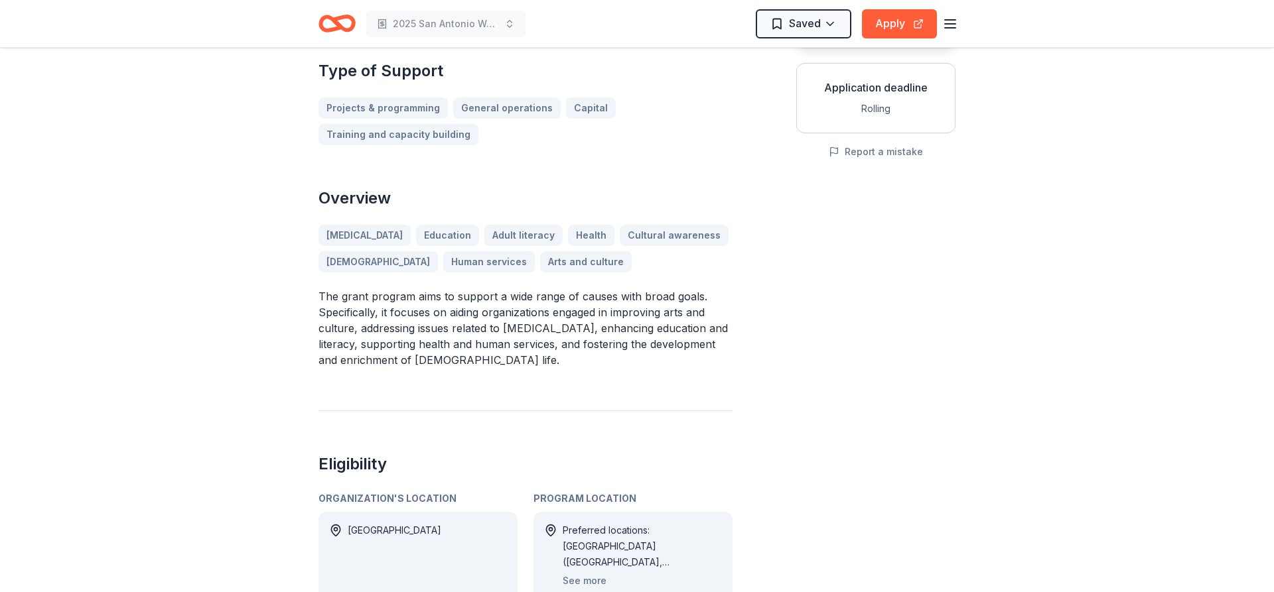
scroll to position [271, 0]
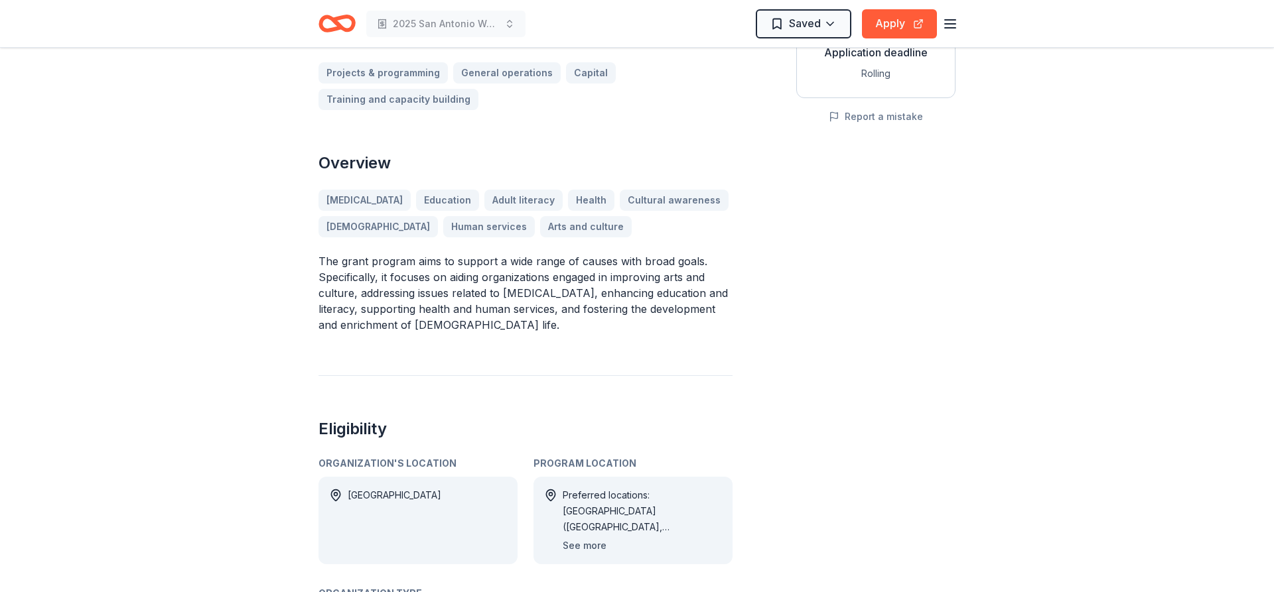
click at [602, 538] on button "See more" at bounding box center [585, 546] width 44 height 16
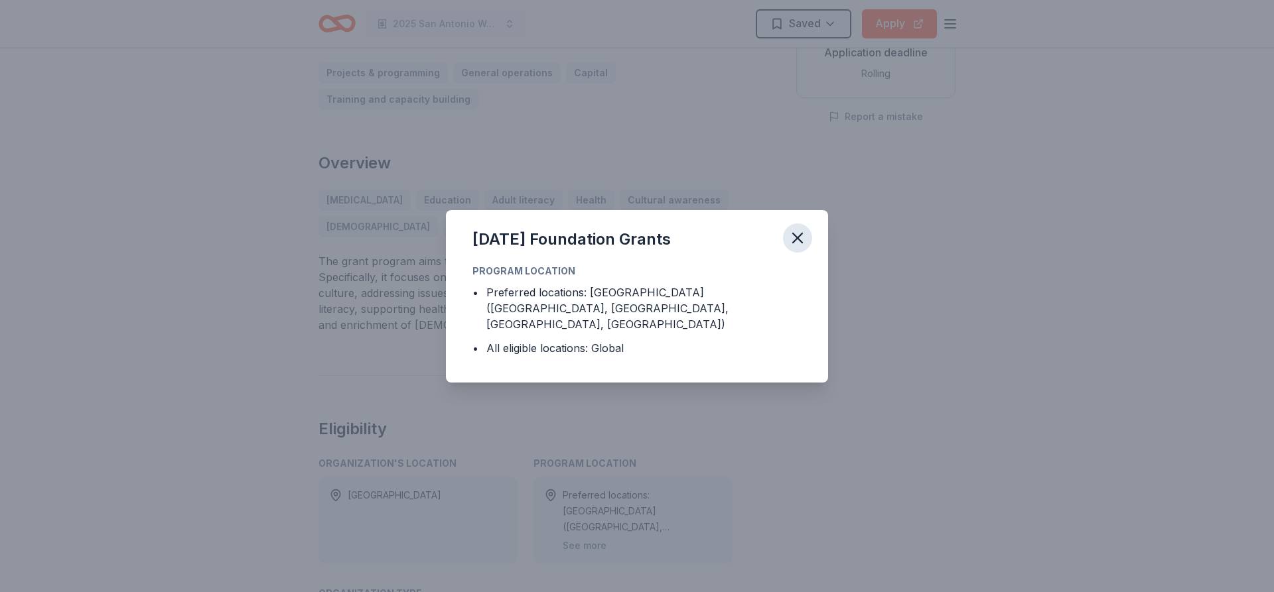
click at [797, 247] on icon "button" at bounding box center [797, 238] width 19 height 19
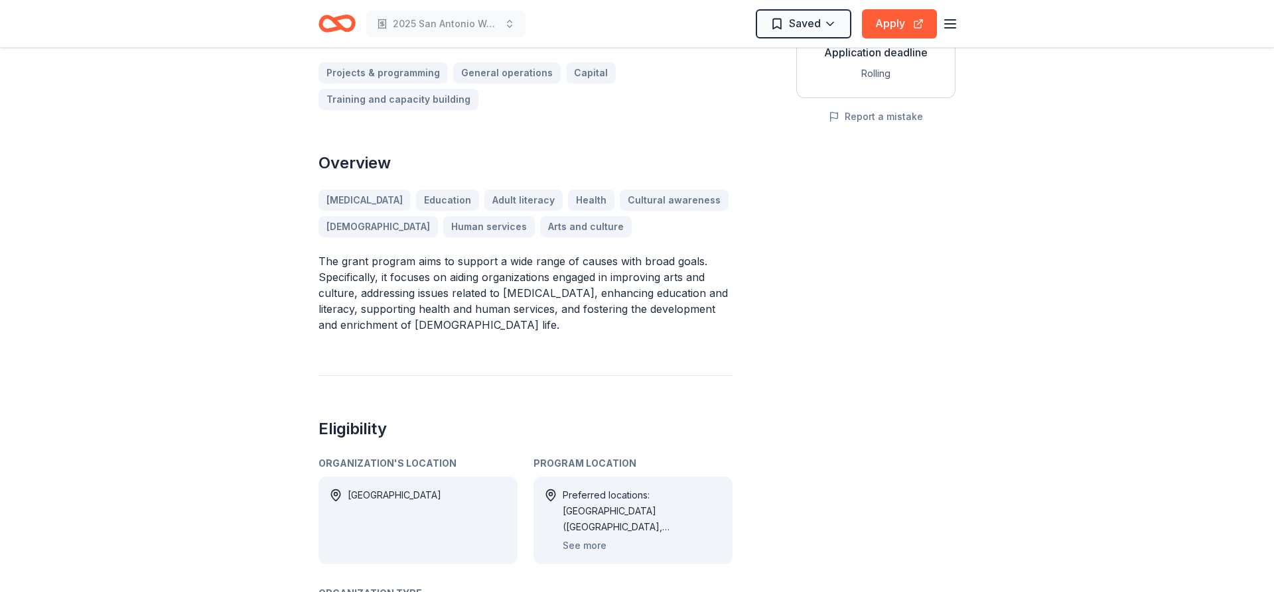
scroll to position [0, 0]
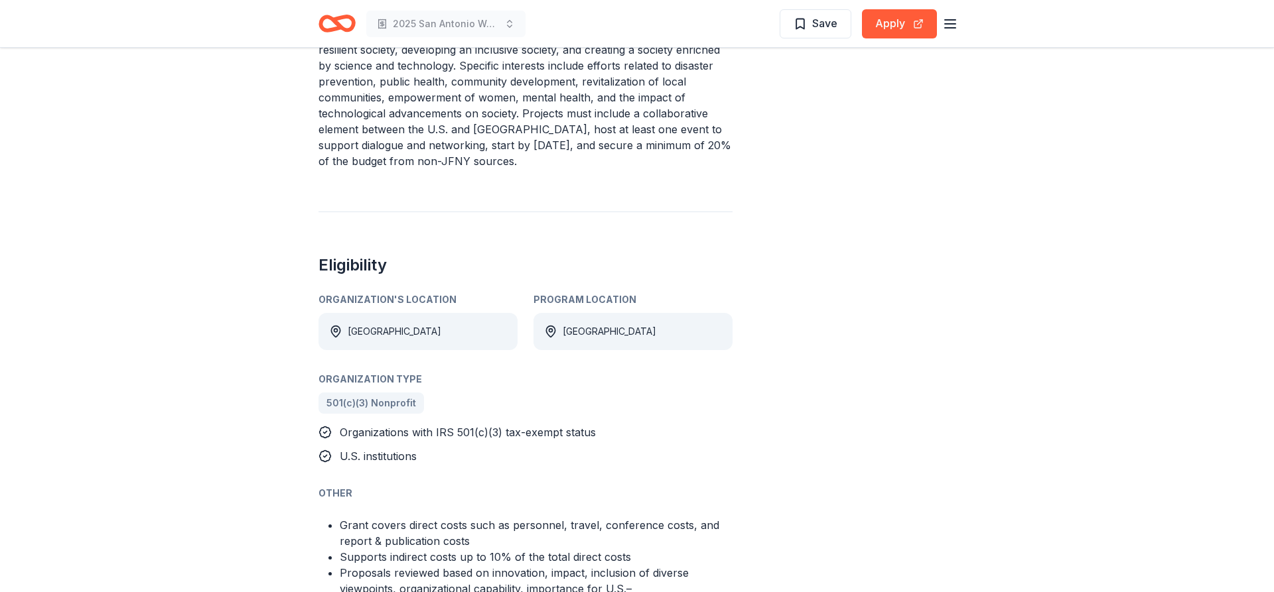
scroll to position [880, 0]
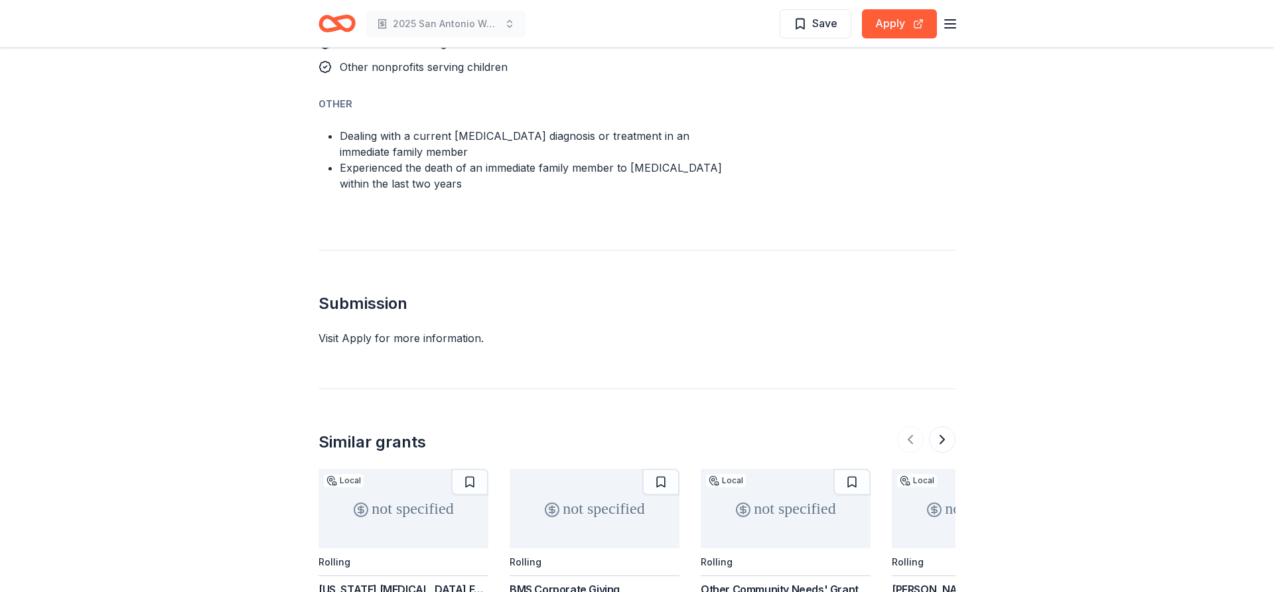
scroll to position [1015, 0]
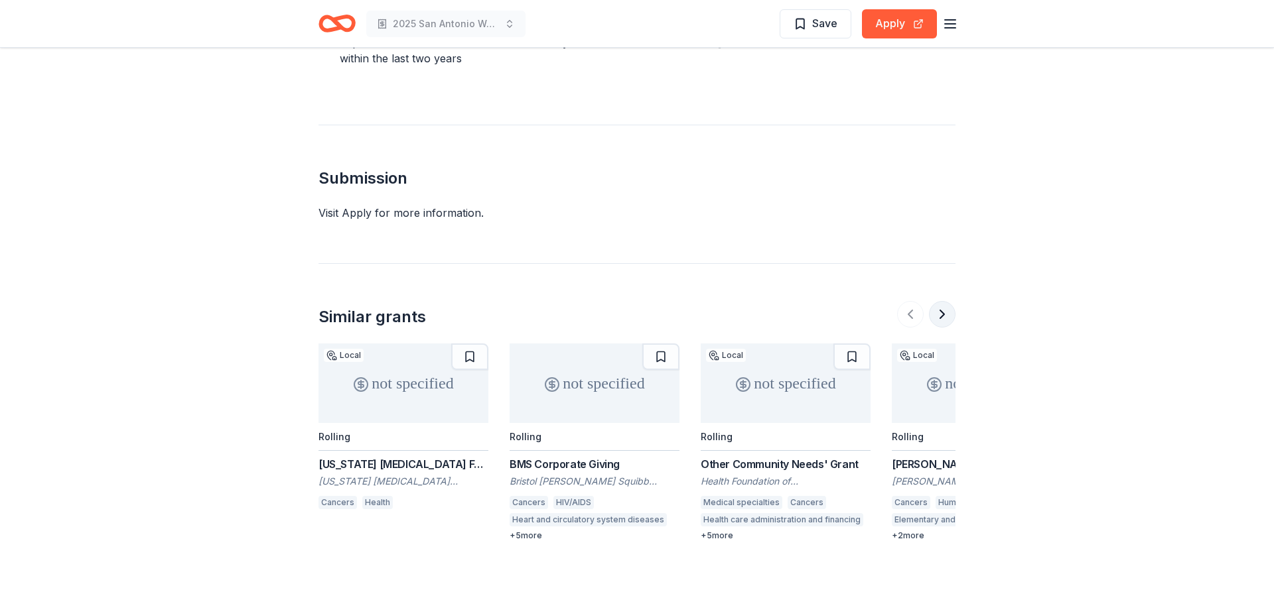
click at [949, 301] on button at bounding box center [942, 314] width 27 height 27
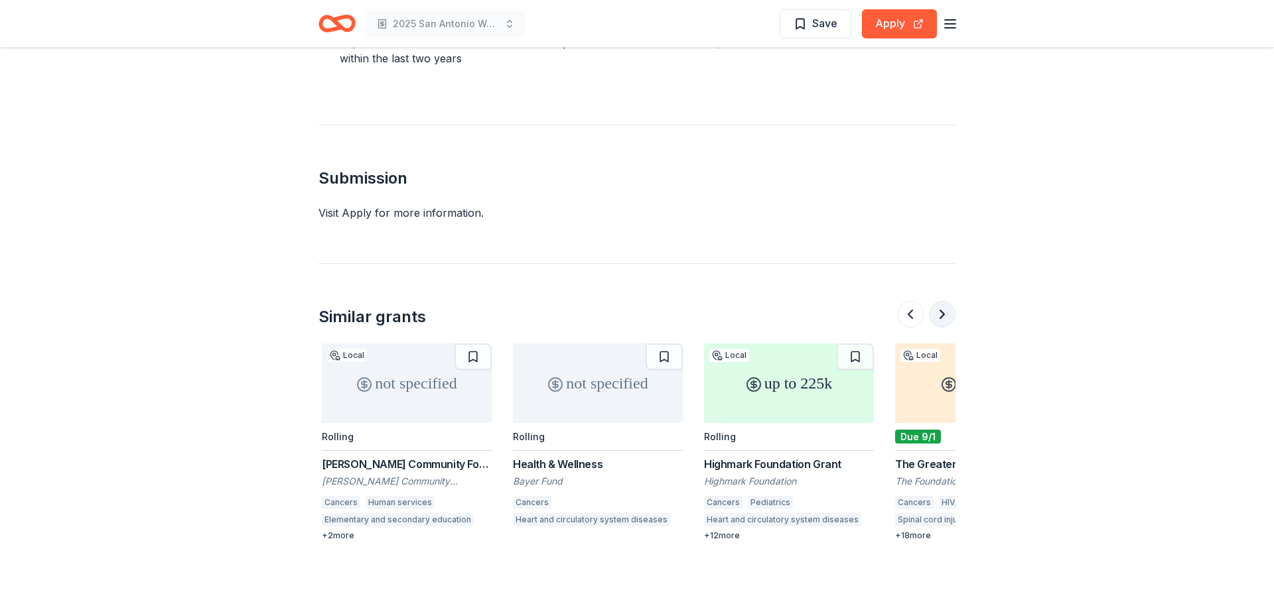
scroll to position [0, 573]
click at [724, 496] on div "Cancers" at bounding box center [720, 502] width 38 height 13
click at [945, 301] on button at bounding box center [942, 314] width 27 height 27
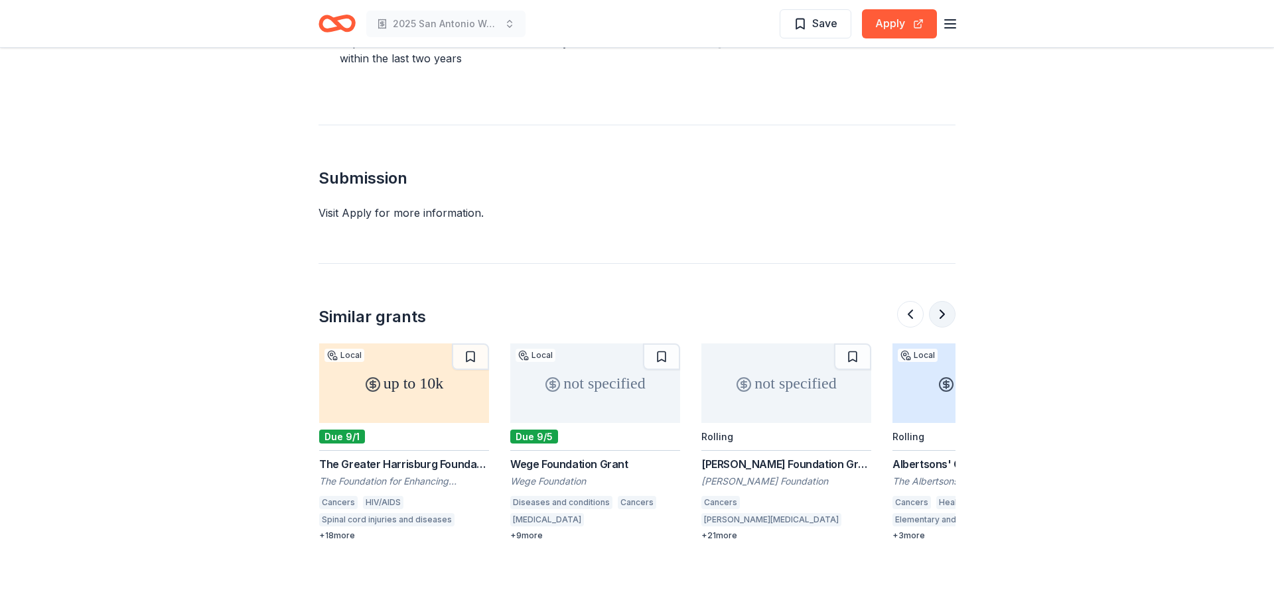
scroll to position [0, 1146]
click at [949, 301] on button at bounding box center [942, 314] width 27 height 27
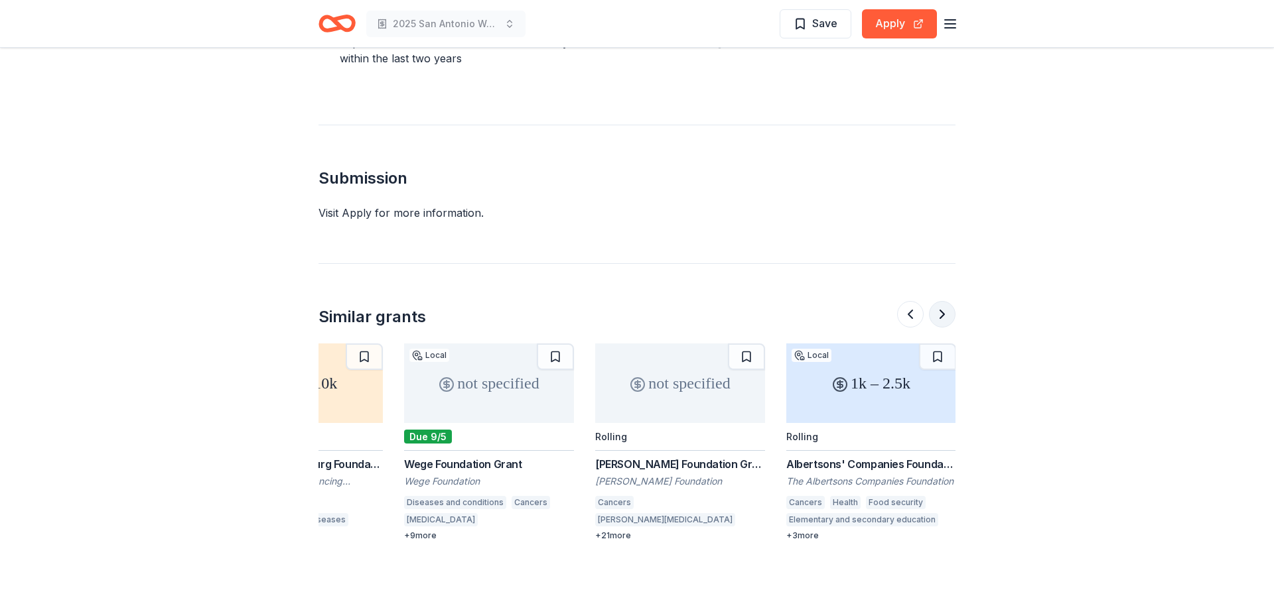
scroll to position [0, 1253]
click at [865, 423] on div "Rolling" at bounding box center [871, 437] width 170 height 28
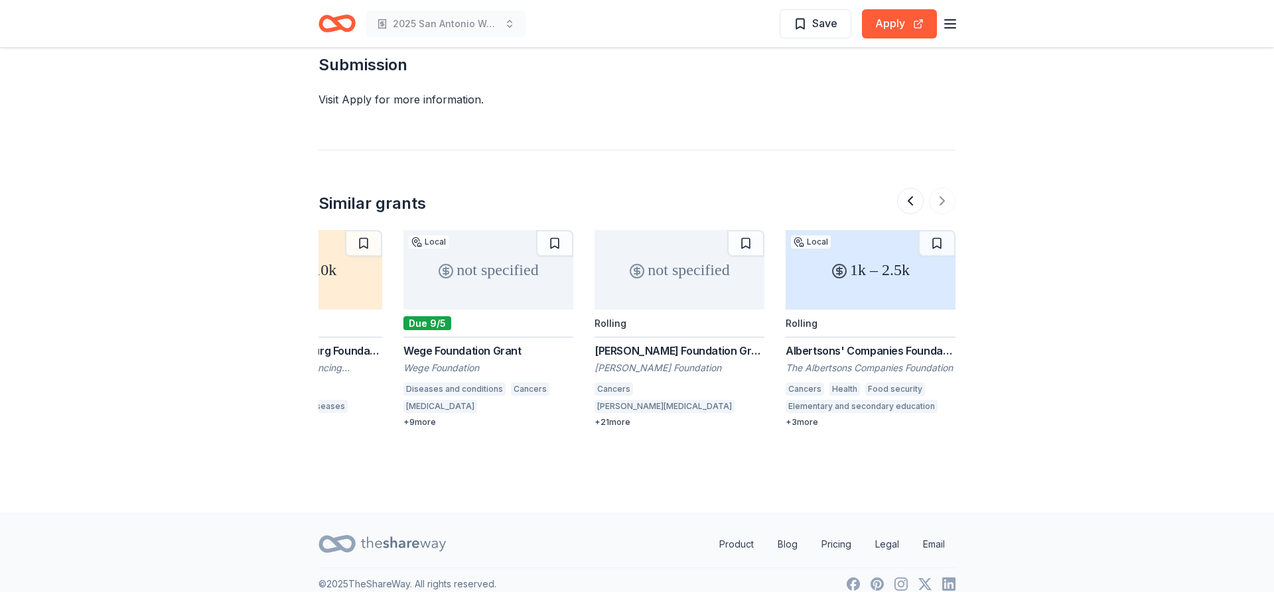
scroll to position [993, 0]
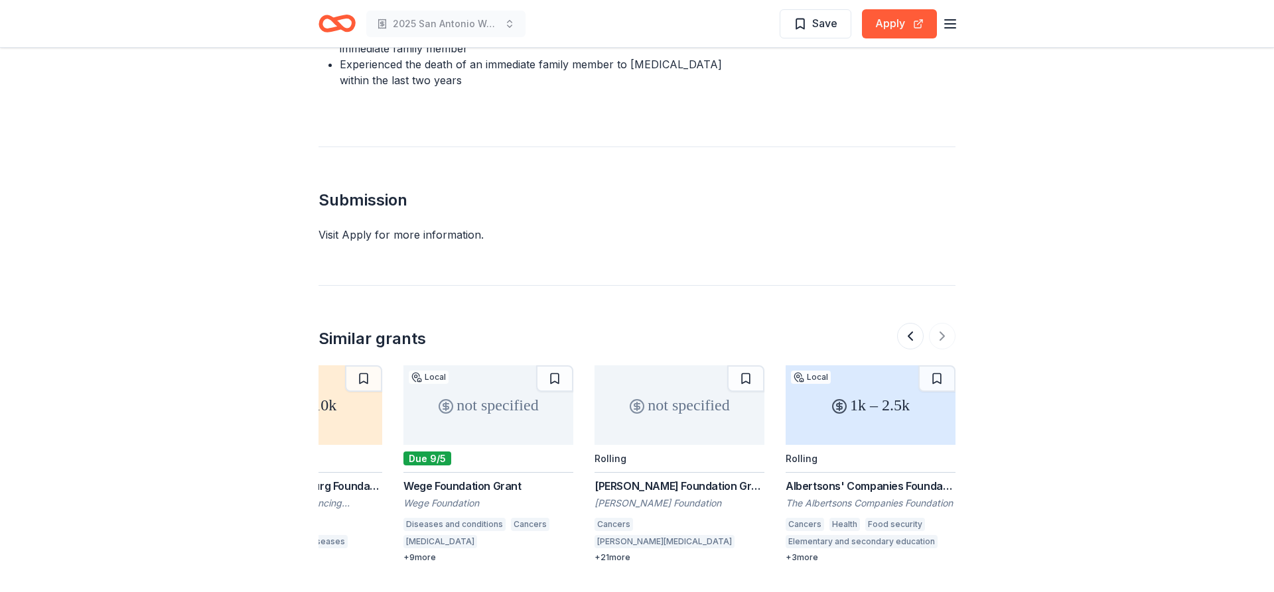
click at [480, 445] on div "Due 9/5" at bounding box center [488, 459] width 170 height 28
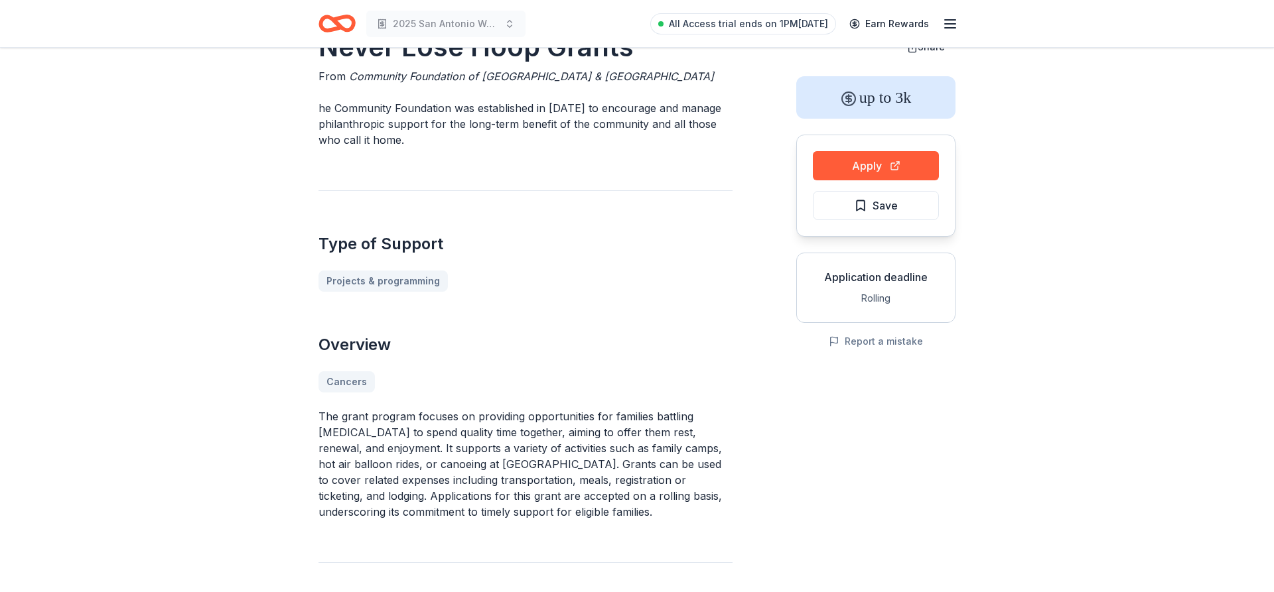
scroll to position [0, 0]
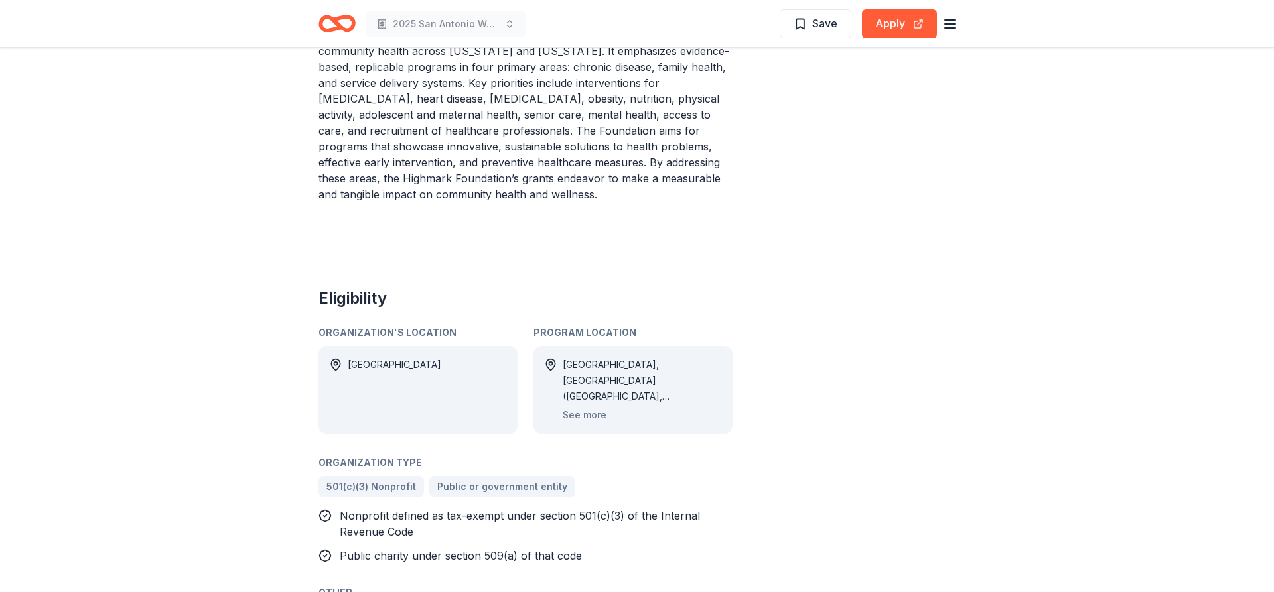
scroll to position [677, 0]
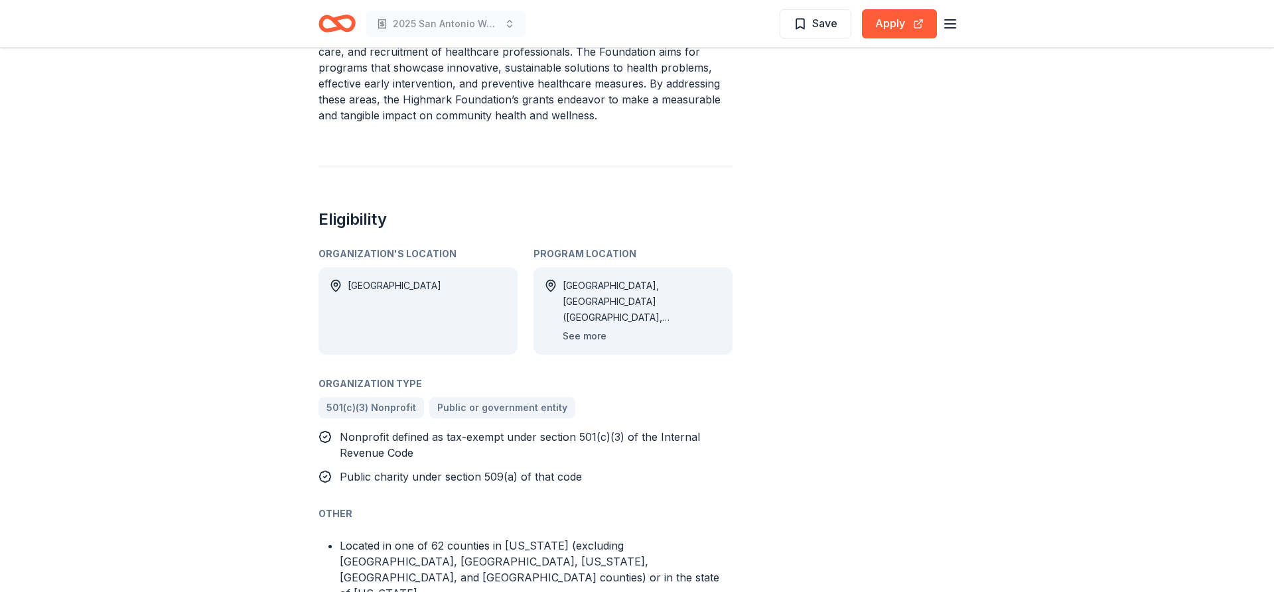
click at [581, 333] on button "See more" at bounding box center [585, 336] width 44 height 16
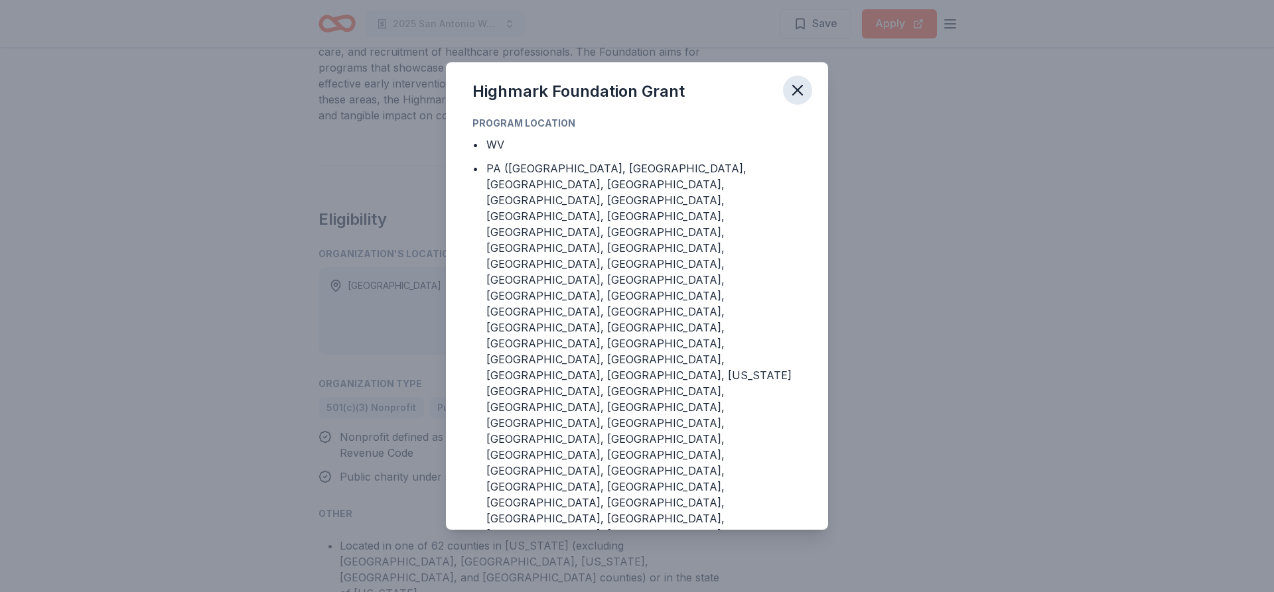
click at [797, 95] on icon "button" at bounding box center [797, 90] width 9 height 9
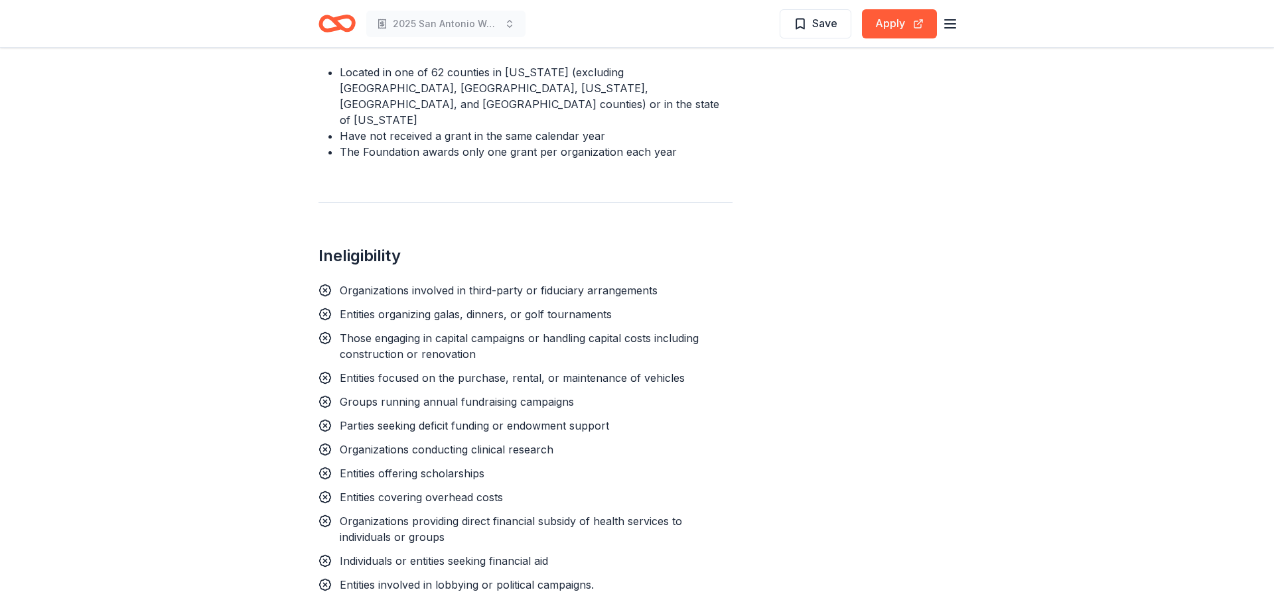
scroll to position [1218, 0]
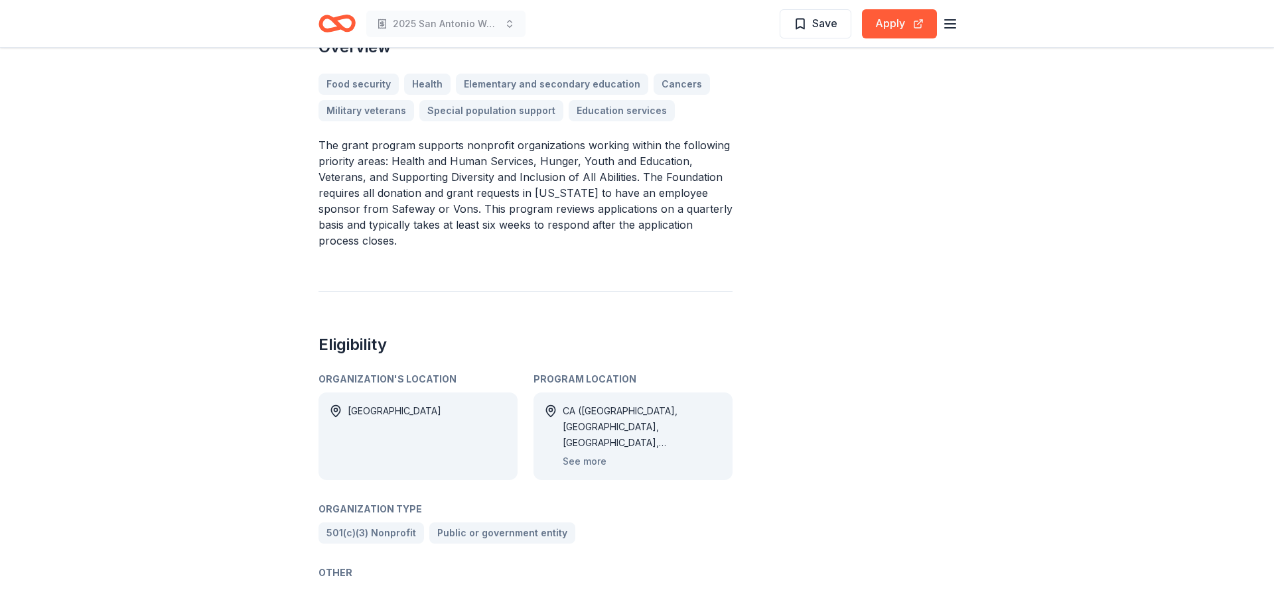
scroll to position [474, 0]
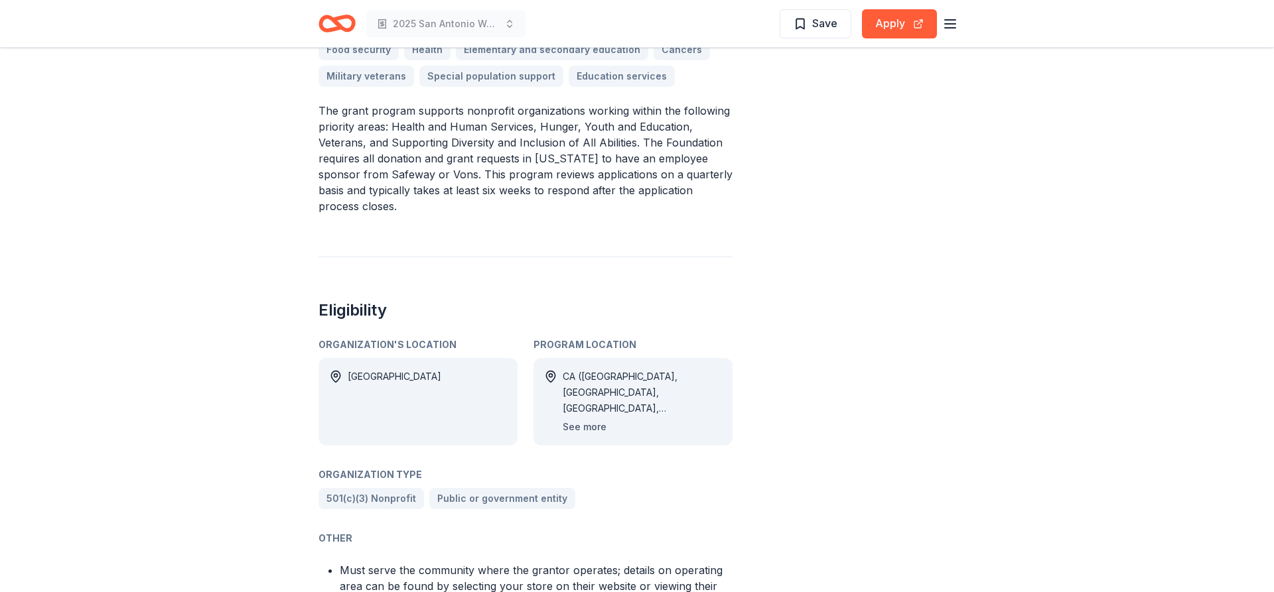
click at [580, 419] on button "See more" at bounding box center [585, 427] width 44 height 16
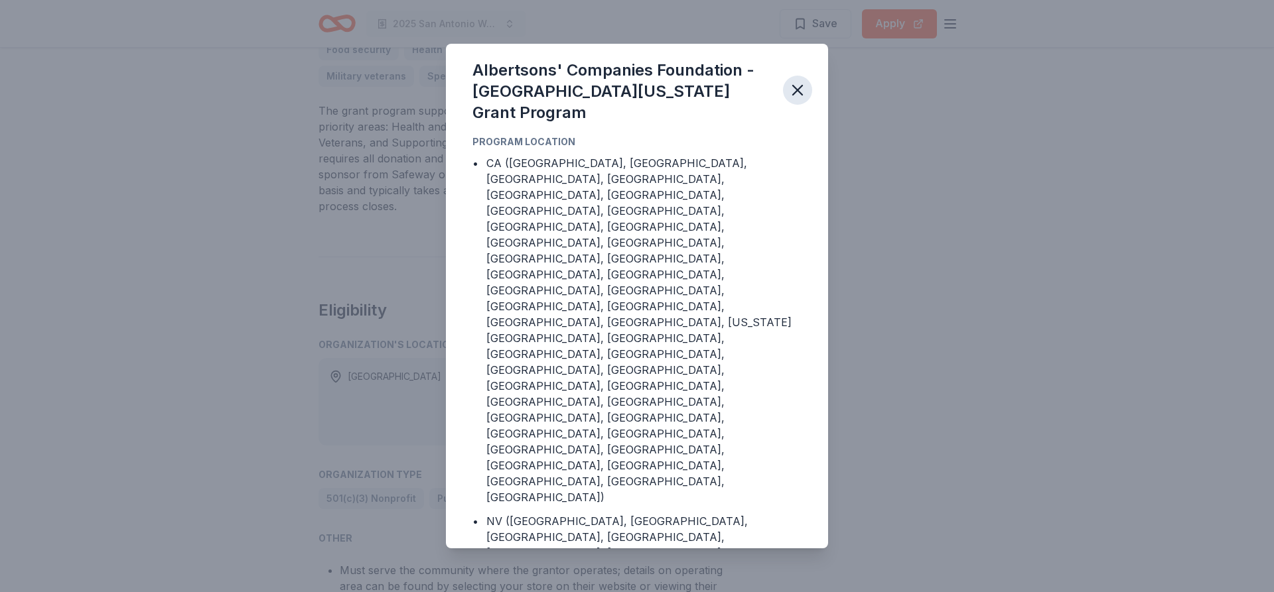
click at [804, 100] on icon "button" at bounding box center [797, 90] width 19 height 19
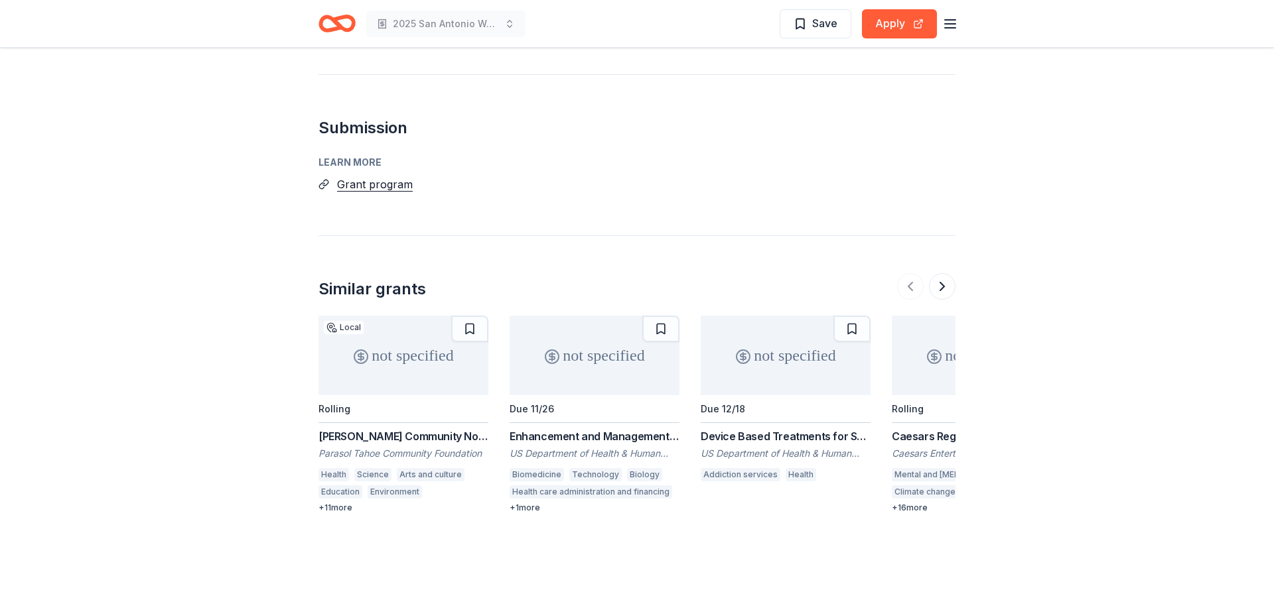
scroll to position [1489, 0]
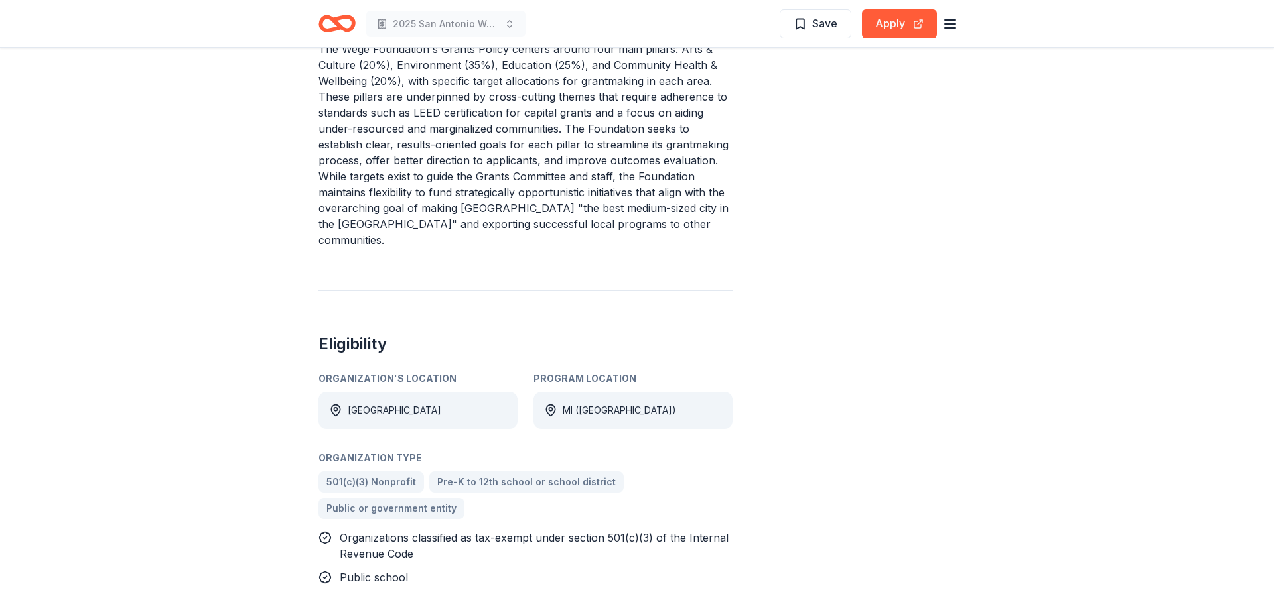
scroll to position [609, 0]
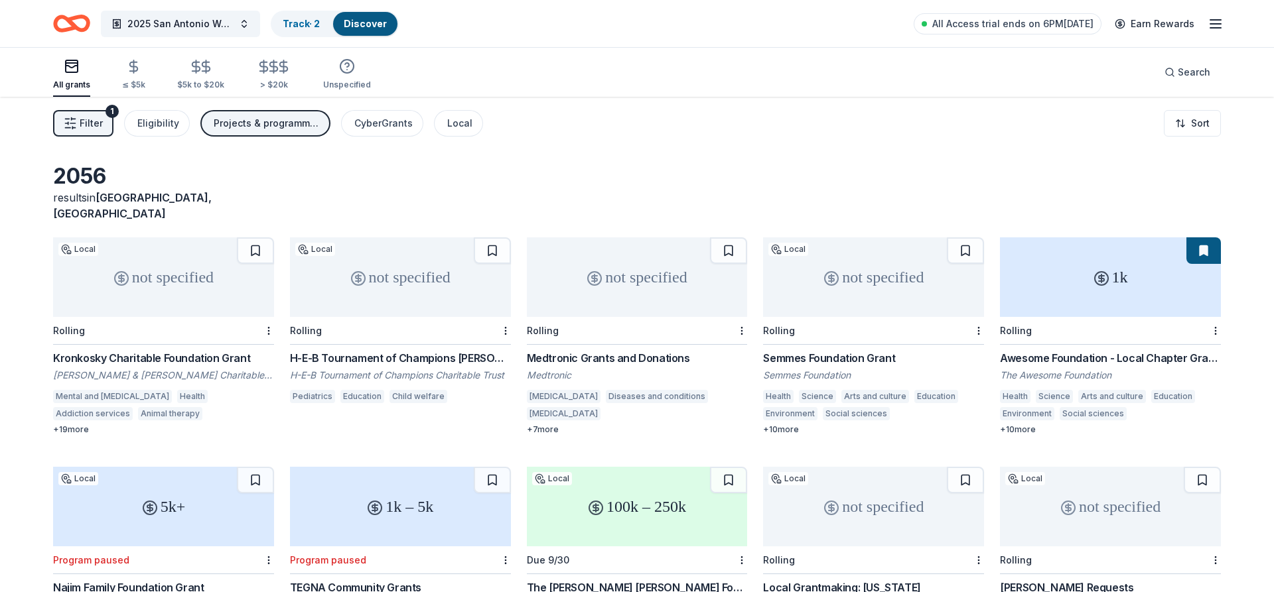
click at [375, 317] on div "Rolling" at bounding box center [400, 331] width 221 height 28
click at [133, 317] on div "Rolling" at bounding box center [163, 331] width 221 height 28
click at [622, 296] on div "not specified" at bounding box center [637, 278] width 221 height 80
click at [842, 317] on div "Rolling" at bounding box center [873, 331] width 221 height 28
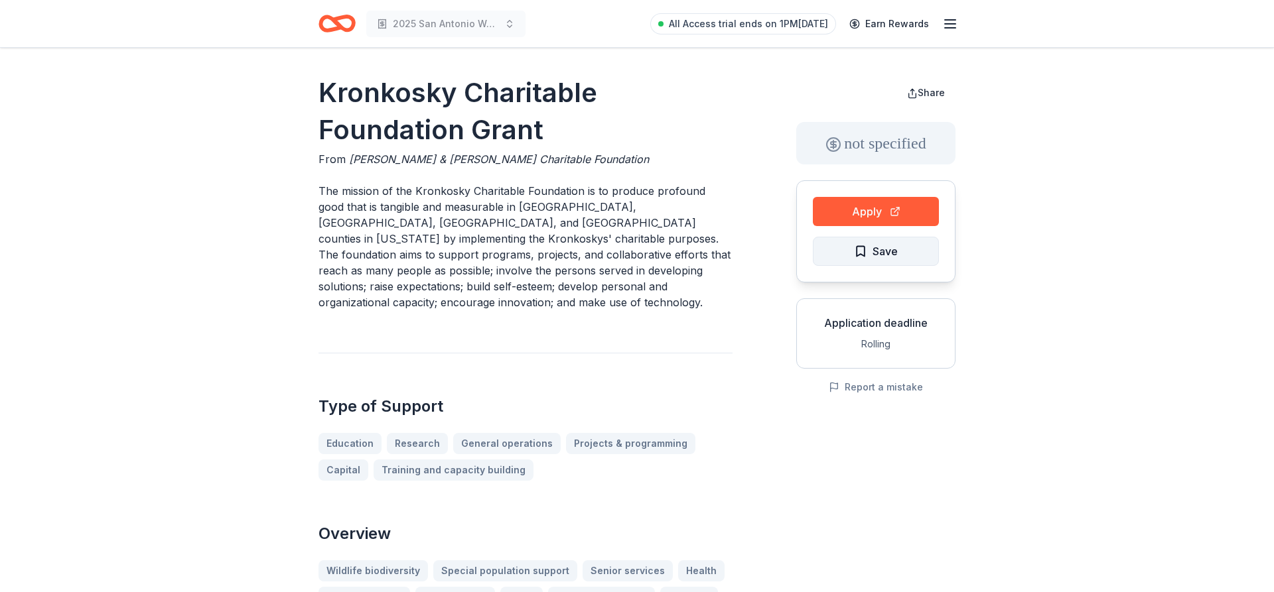
click at [865, 246] on span "Save" at bounding box center [876, 251] width 44 height 17
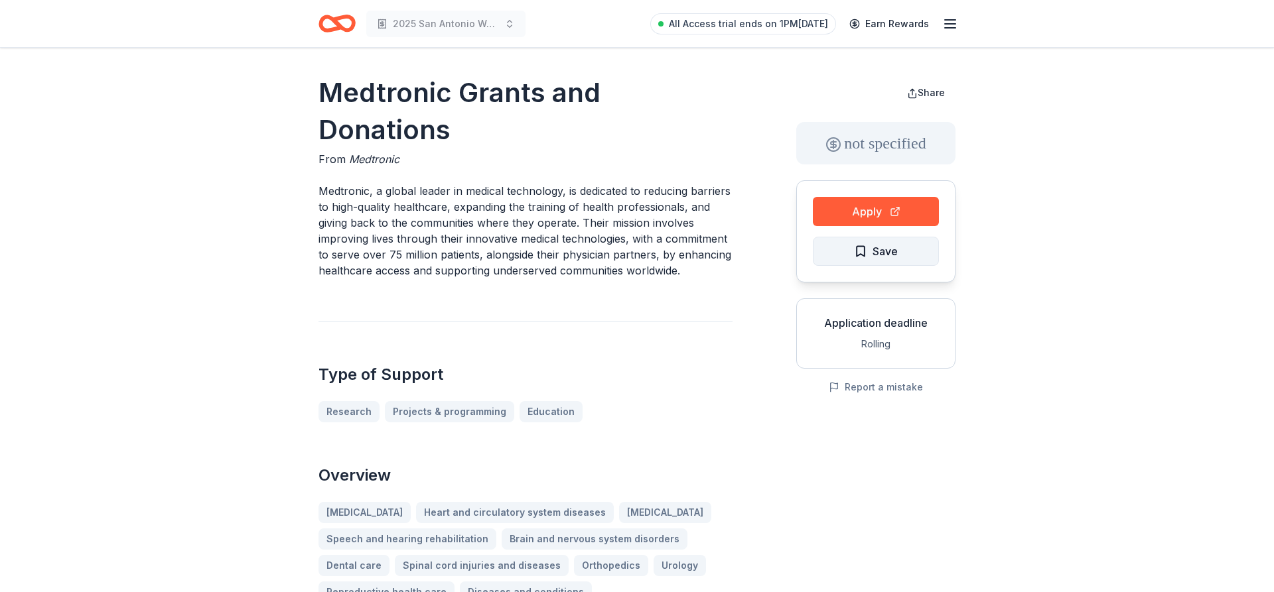
click at [855, 251] on span "Save" at bounding box center [876, 251] width 44 height 17
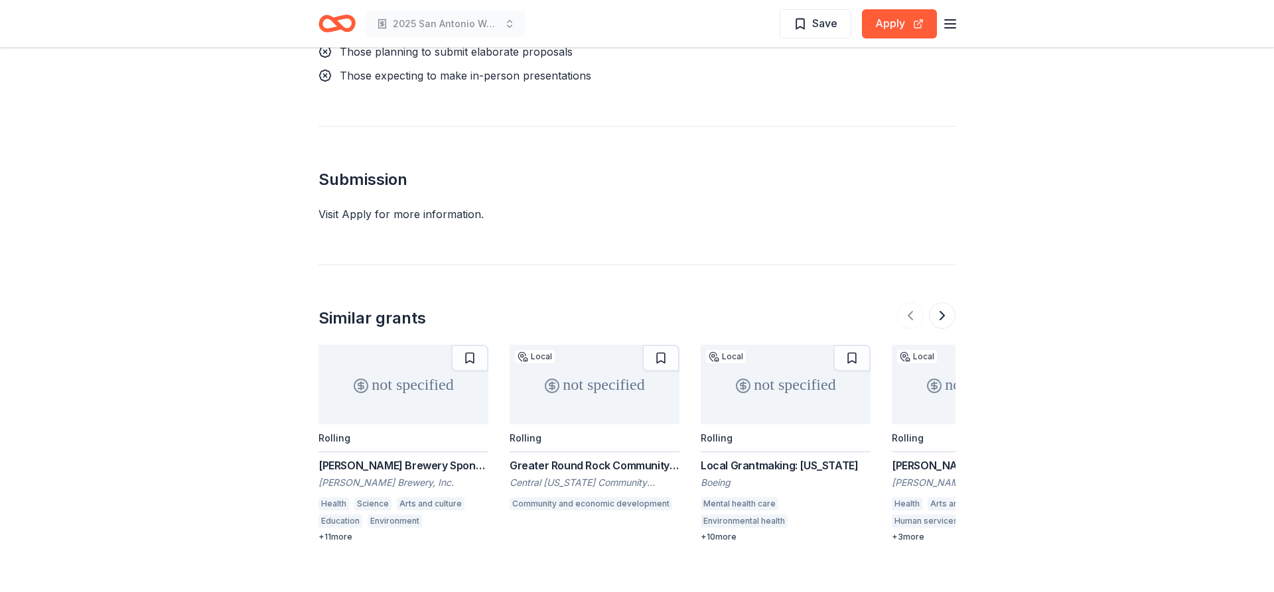
scroll to position [1150, 0]
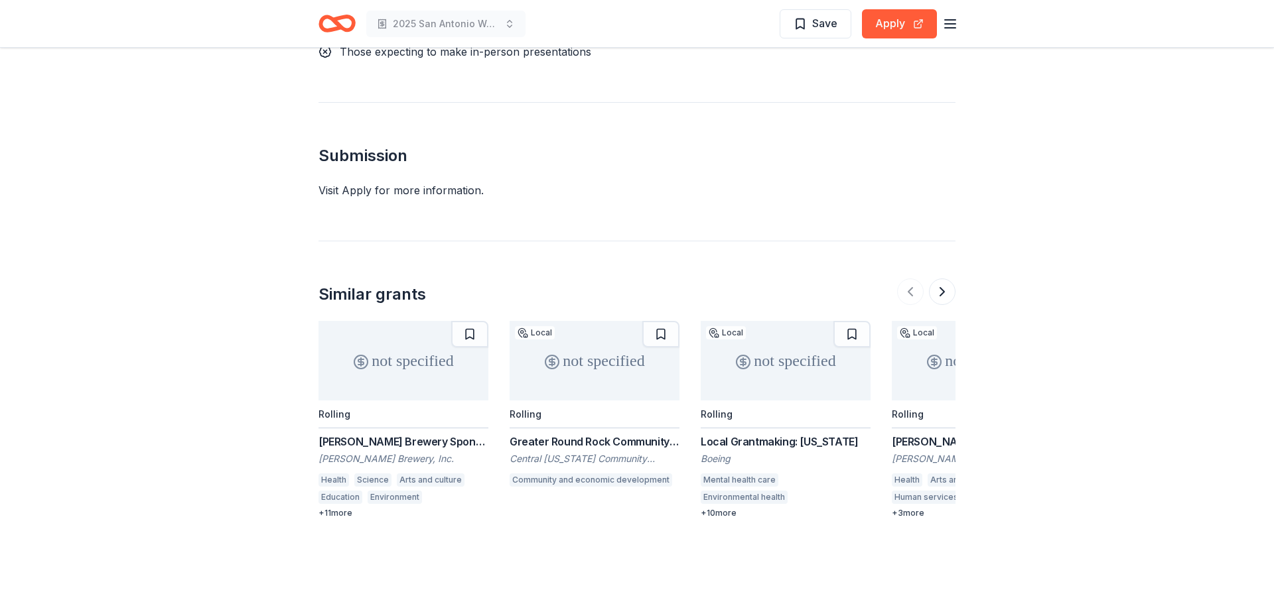
click at [396, 401] on div "Rolling" at bounding box center [403, 415] width 170 height 28
click at [768, 401] on div "Rolling" at bounding box center [786, 415] width 170 height 28
click at [557, 401] on div "Rolling" at bounding box center [595, 415] width 170 height 28
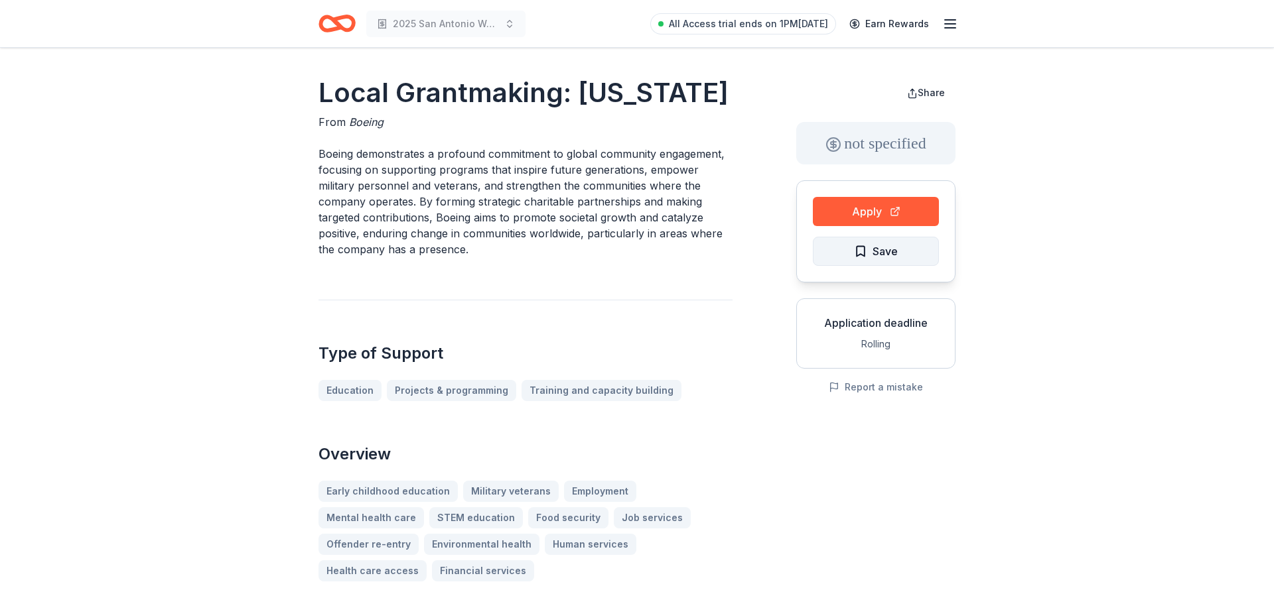
click at [852, 251] on button "Save" at bounding box center [876, 251] width 126 height 29
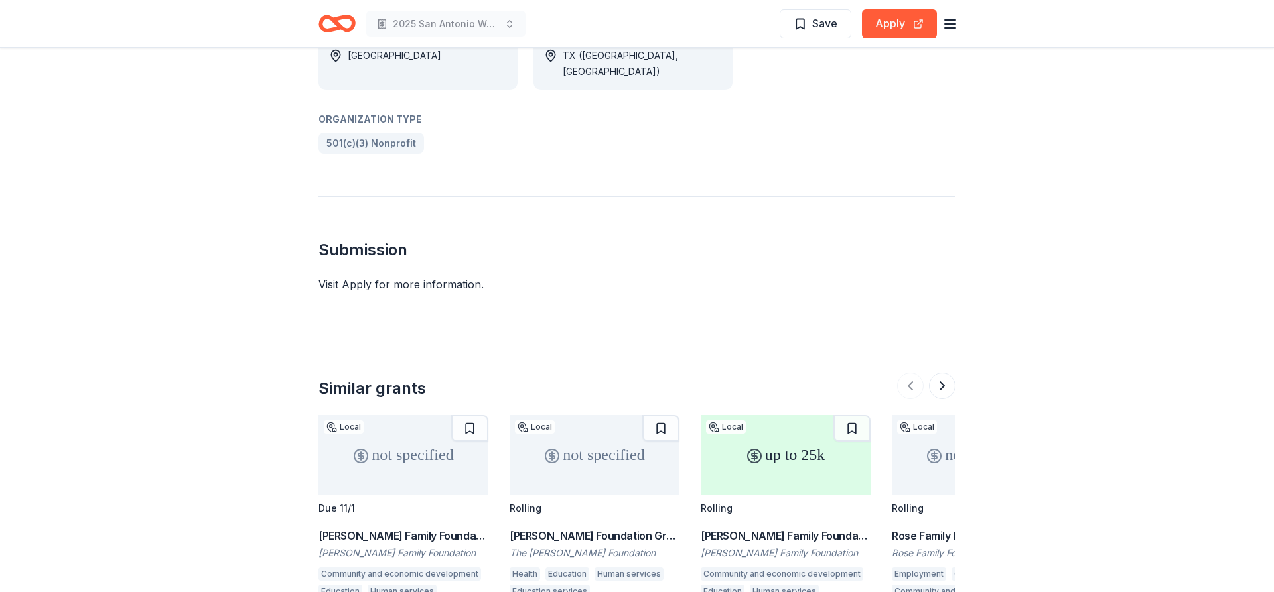
scroll to position [812, 0]
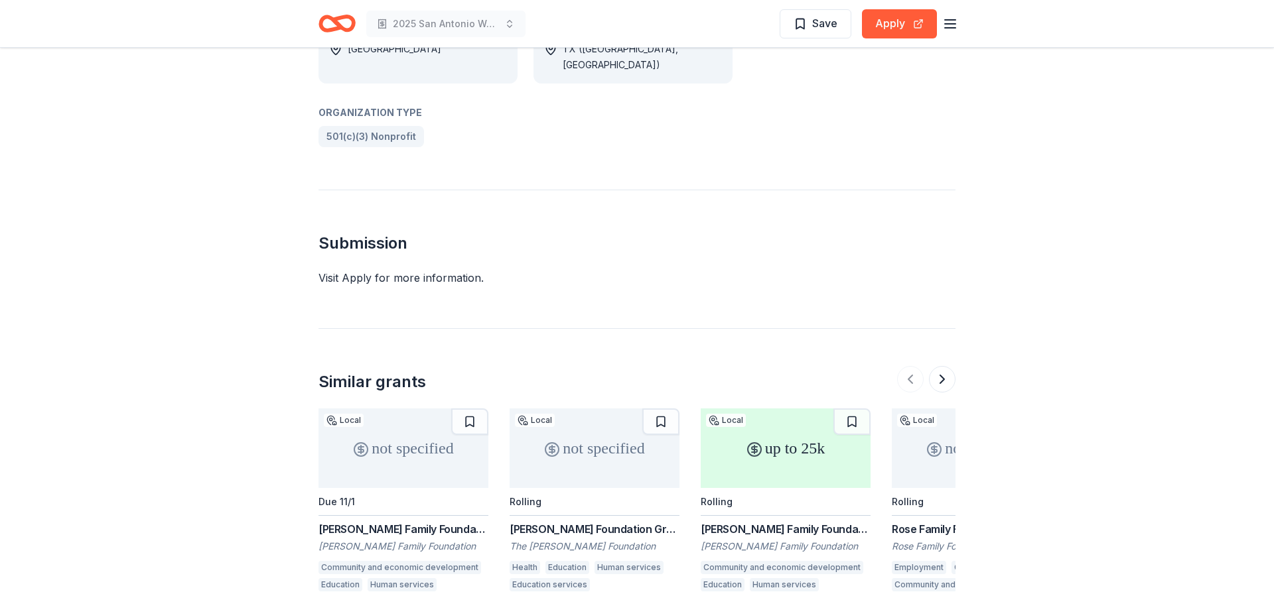
click at [381, 488] on div "Due 11/1" at bounding box center [403, 502] width 170 height 28
click at [589, 488] on div "Rolling" at bounding box center [595, 502] width 170 height 28
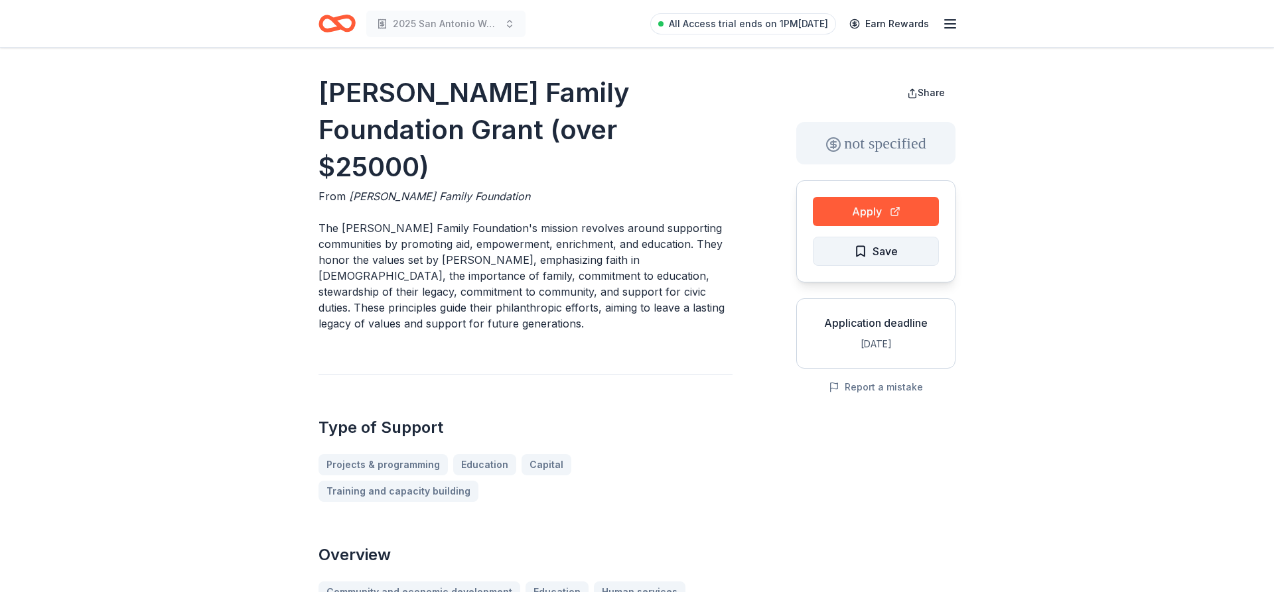
click at [856, 247] on span "Save" at bounding box center [876, 251] width 44 height 17
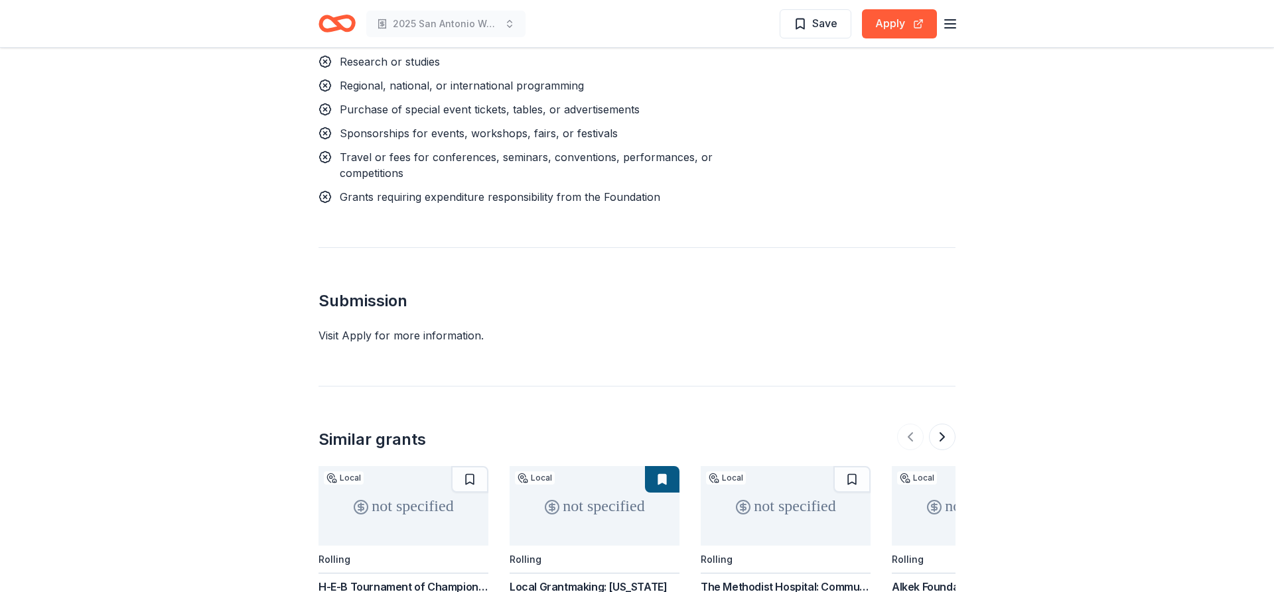
scroll to position [1624, 0]
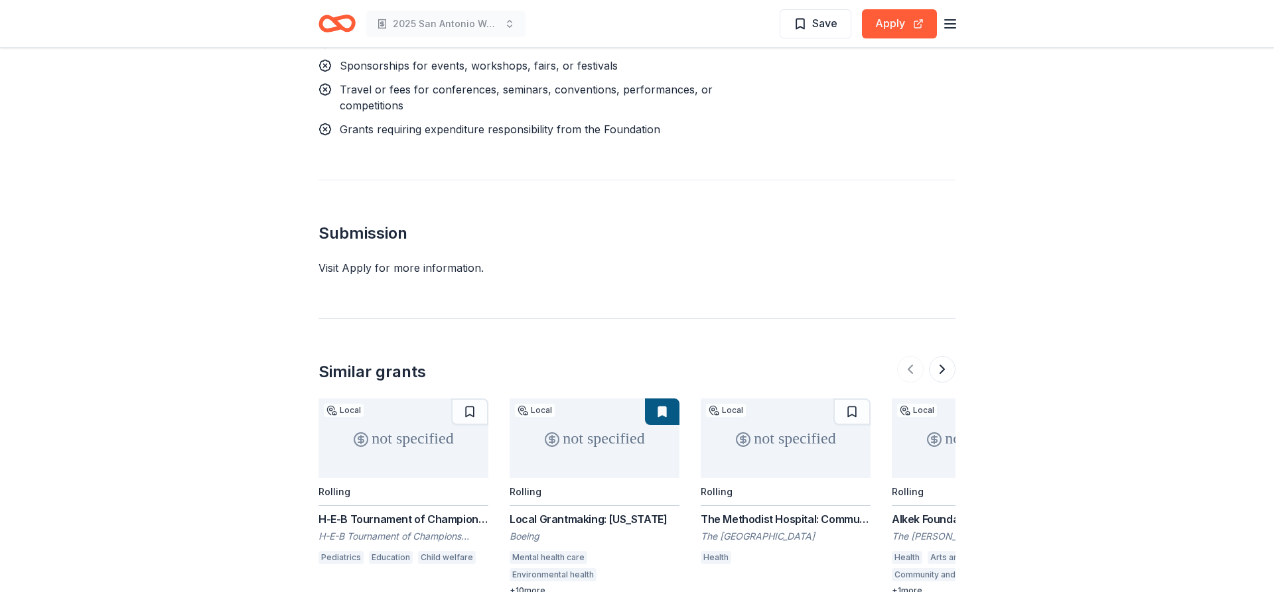
click at [787, 478] on div "Rolling" at bounding box center [786, 492] width 170 height 28
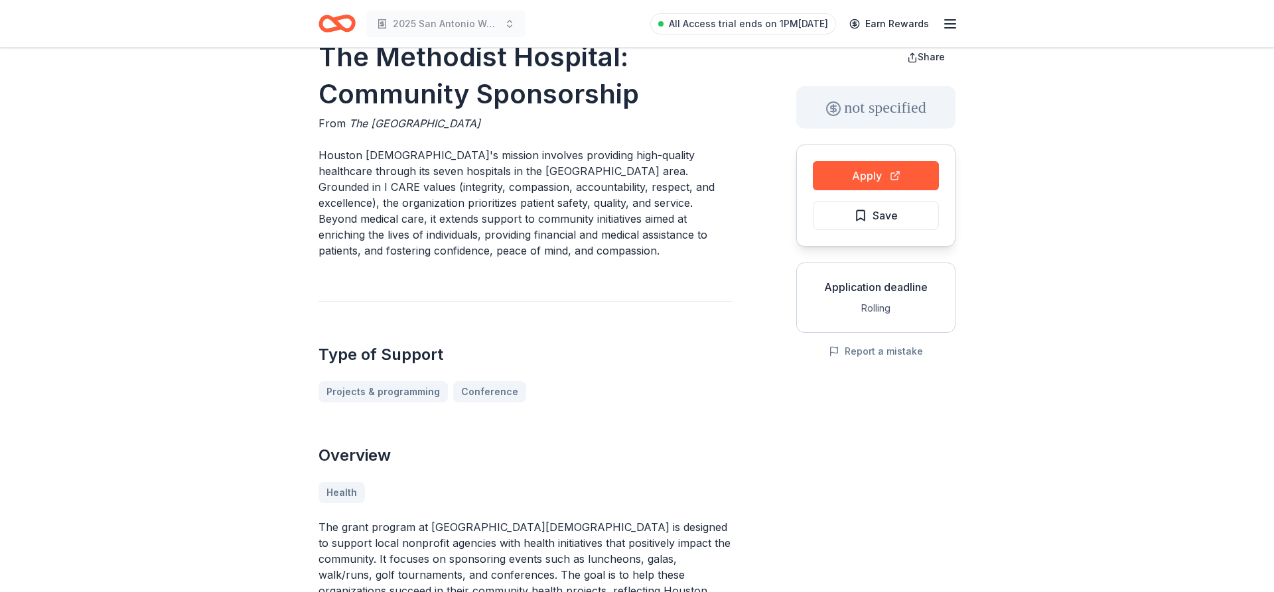
scroll to position [68, 0]
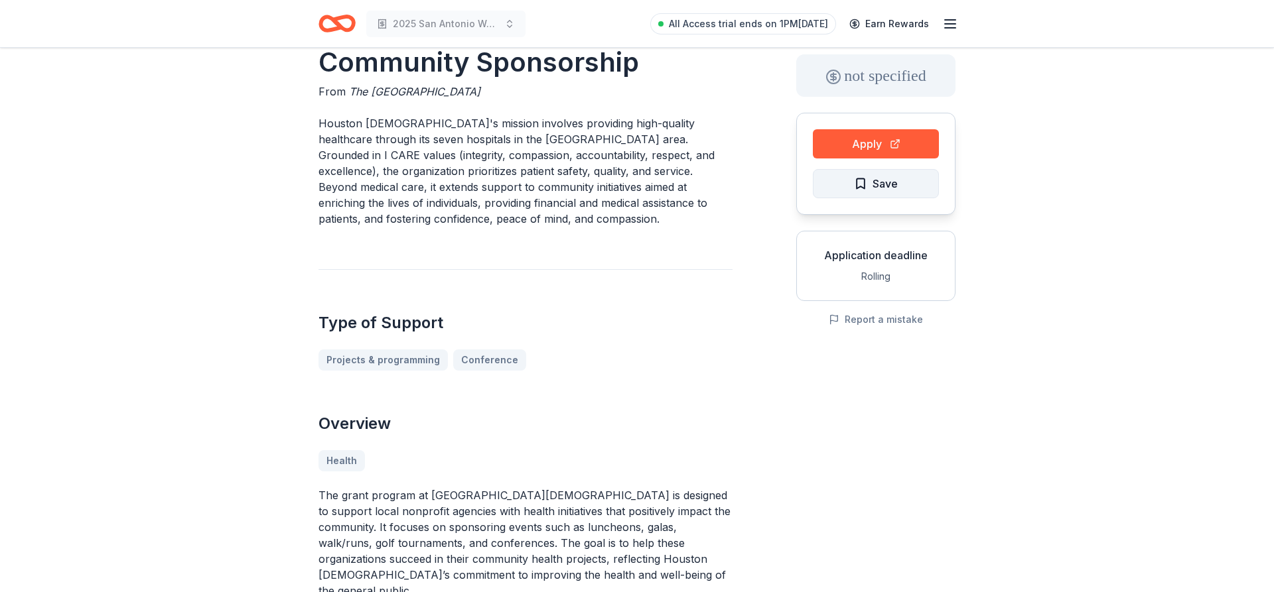
click at [863, 181] on span "Save" at bounding box center [876, 183] width 44 height 17
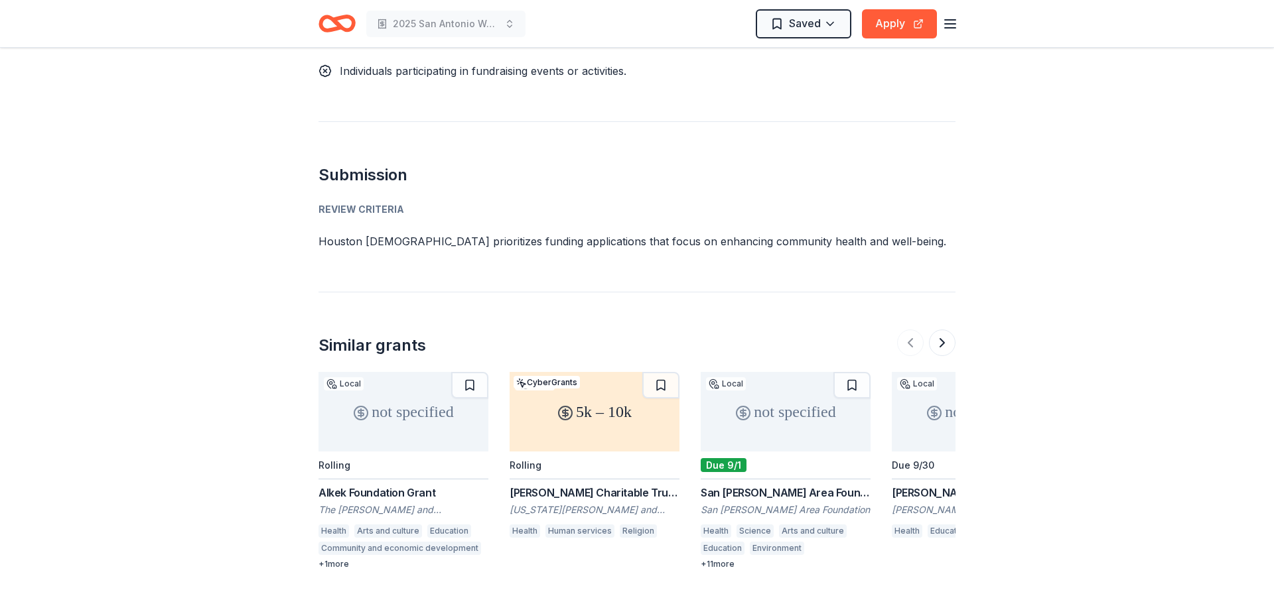
scroll to position [1083, 0]
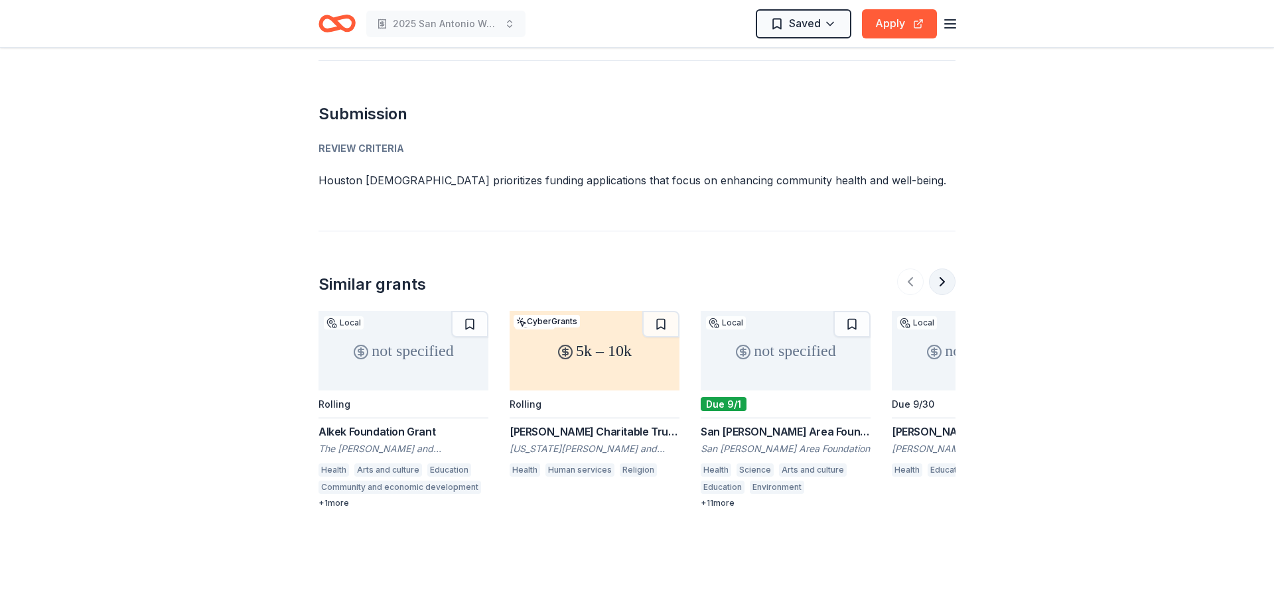
click at [944, 273] on button at bounding box center [942, 282] width 27 height 27
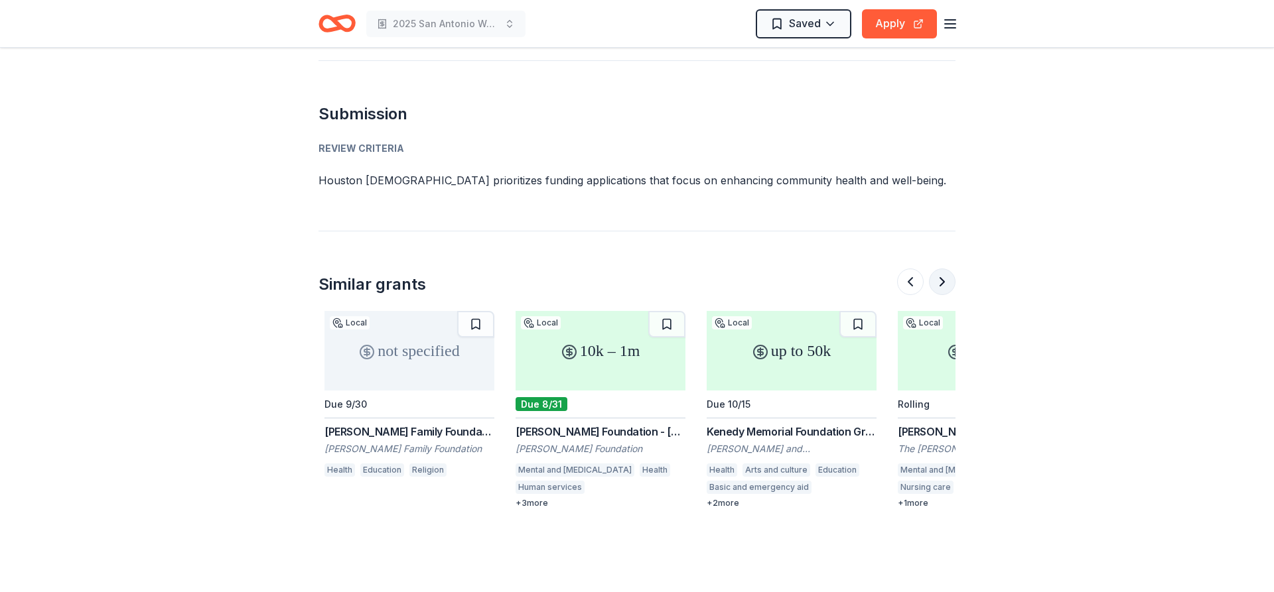
scroll to position [0, 573]
click at [944, 273] on button at bounding box center [942, 282] width 27 height 27
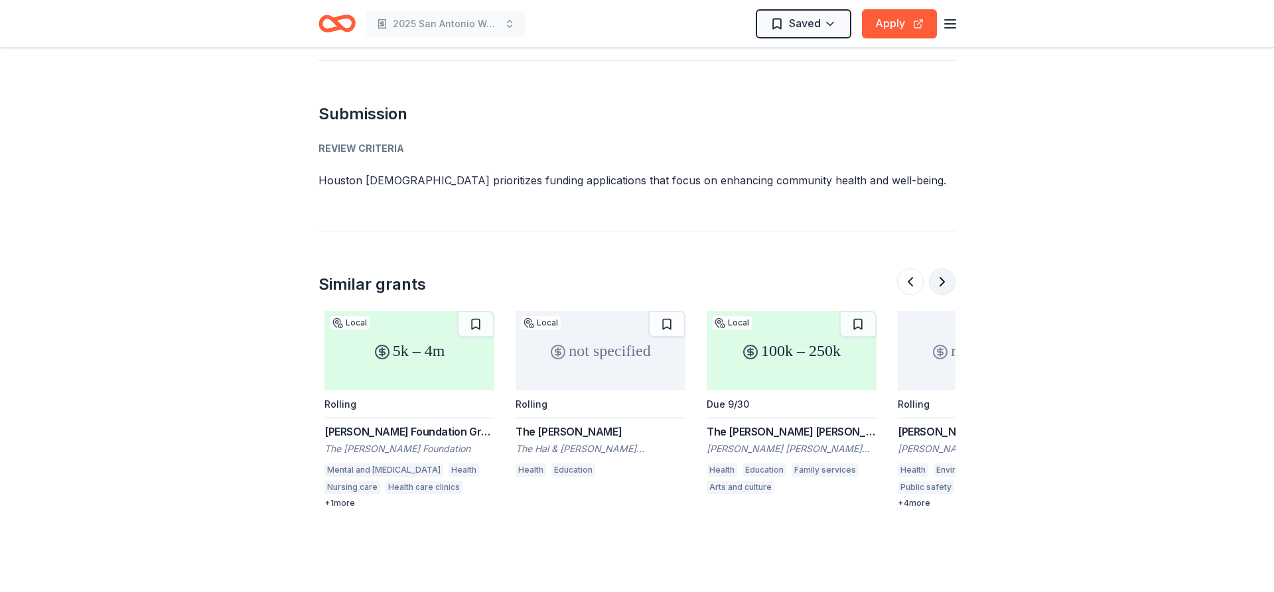
scroll to position [0, 1146]
click at [944, 273] on button at bounding box center [942, 282] width 27 height 27
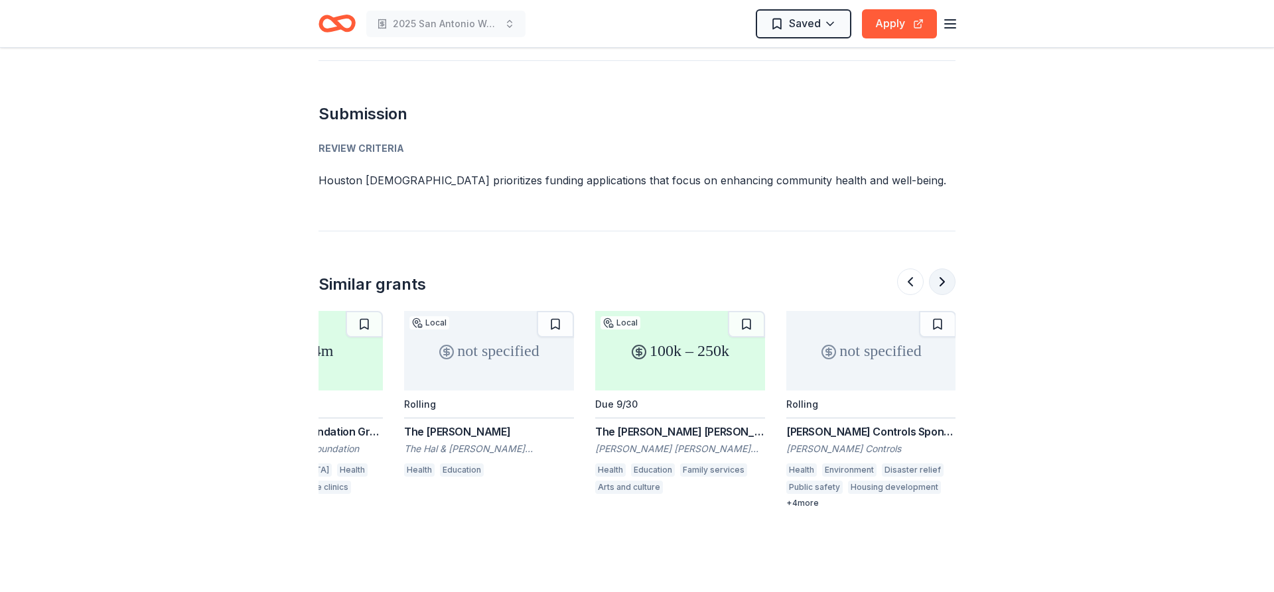
scroll to position [0, 1253]
click at [701, 391] on div "Due 9/30" at bounding box center [679, 405] width 170 height 28
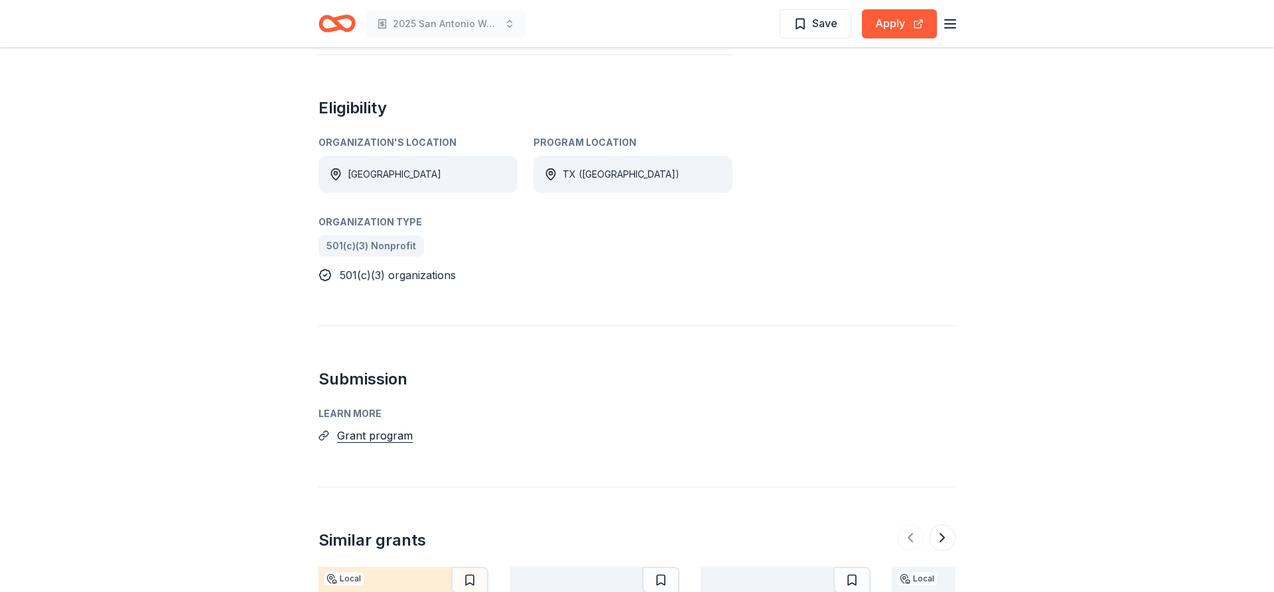
scroll to position [744, 0]
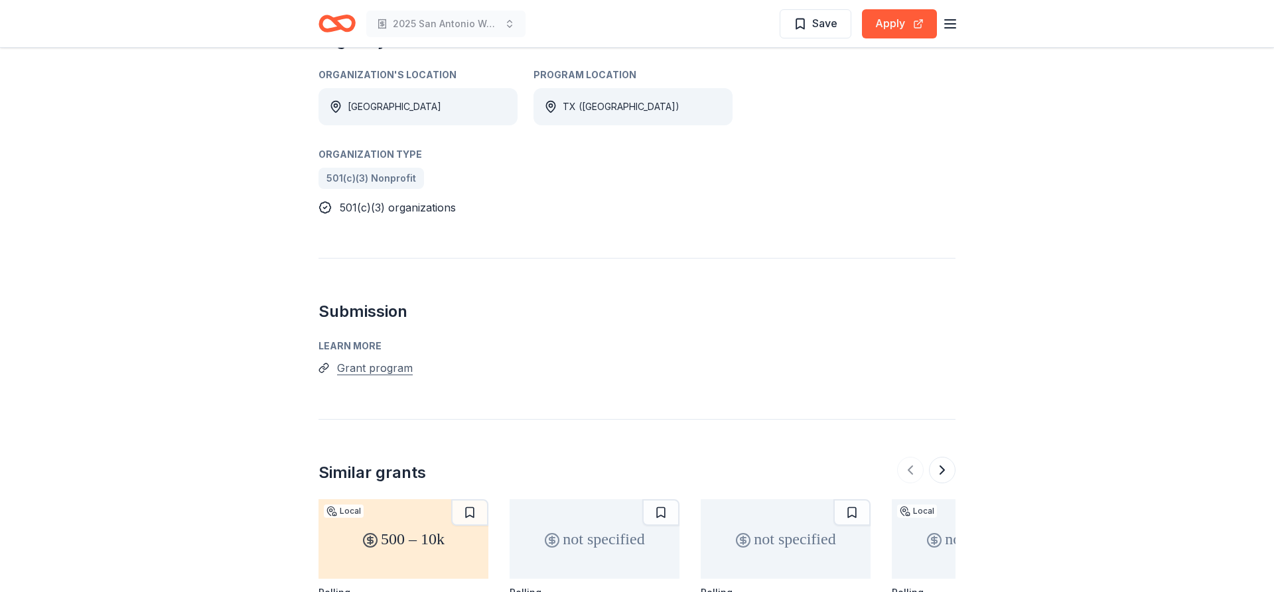
click at [368, 360] on button "Grant program" at bounding box center [375, 368] width 76 height 17
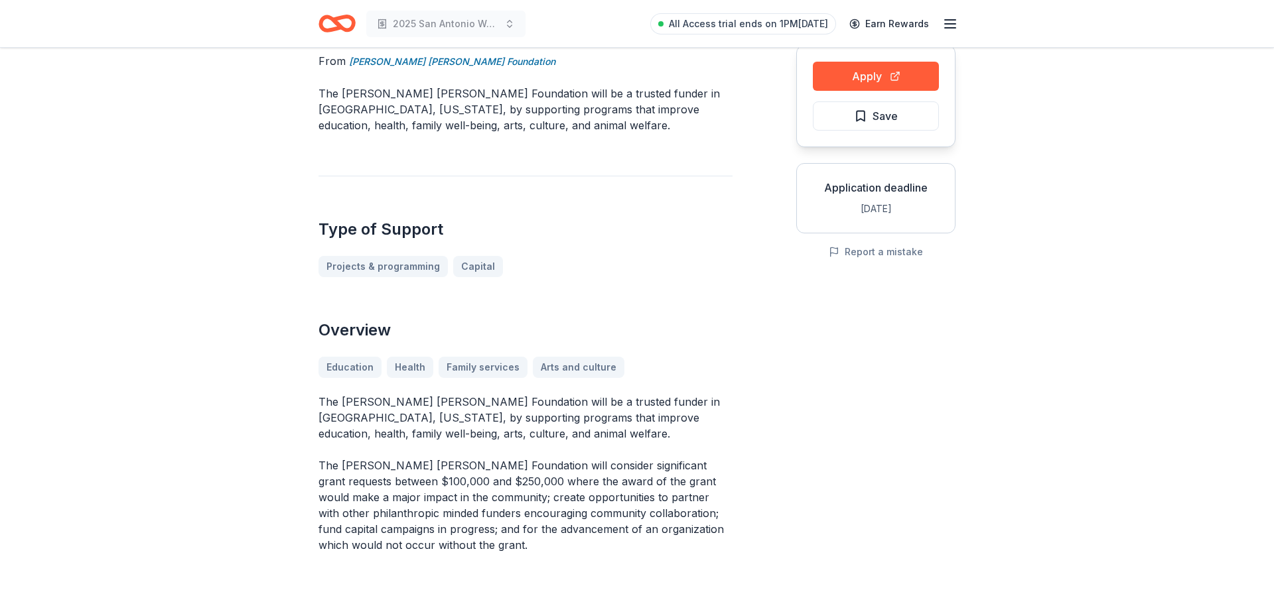
scroll to position [0, 0]
